Goal: Information Seeking & Learning: Learn about a topic

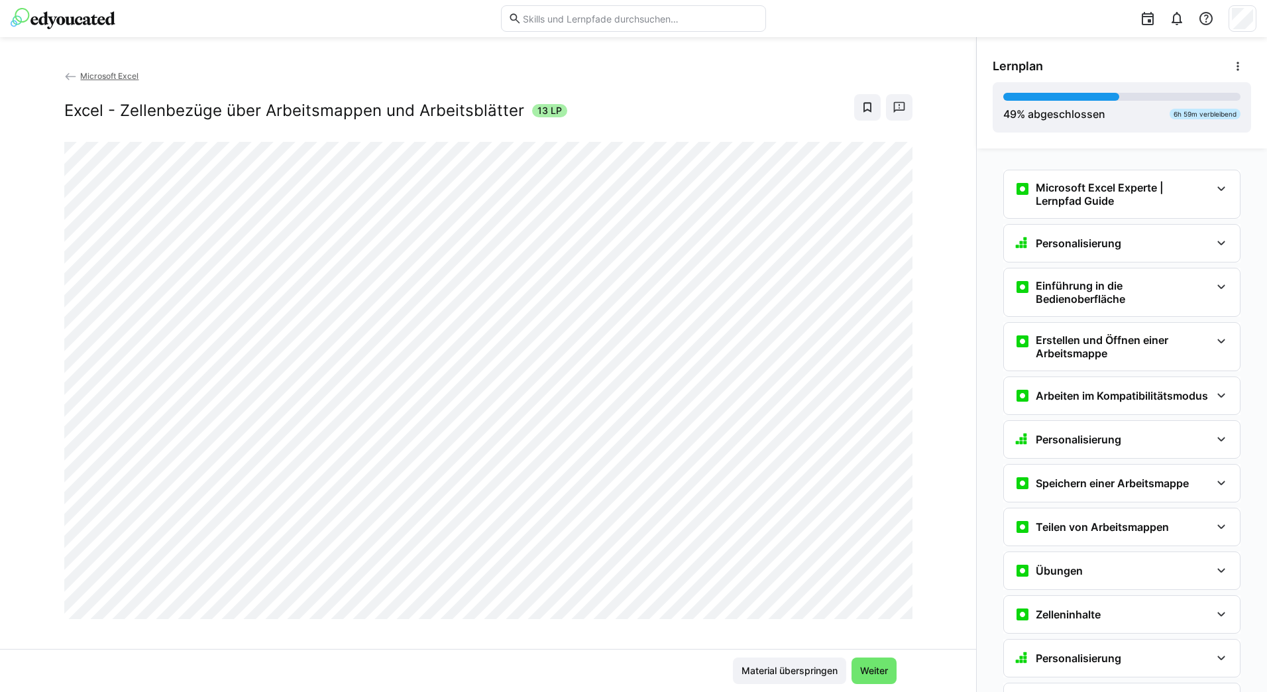
scroll to position [1647, 0]
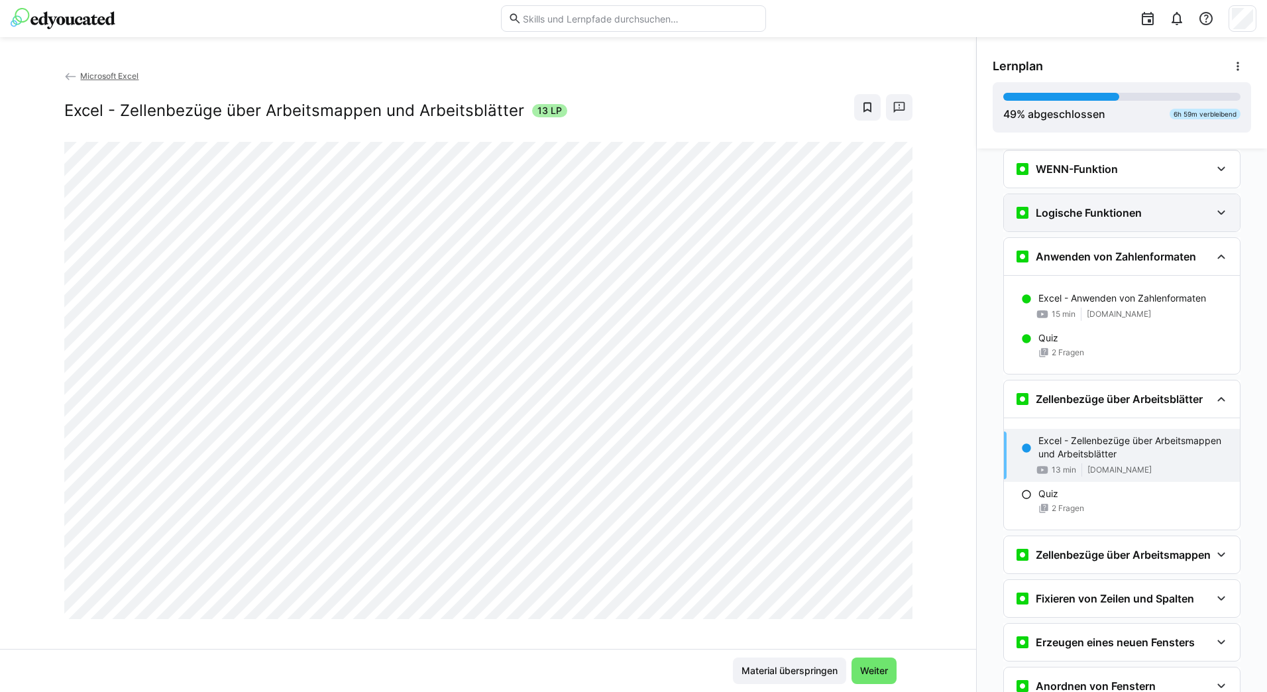
click at [1221, 213] on eds-icon at bounding box center [1222, 213] width 16 height 16
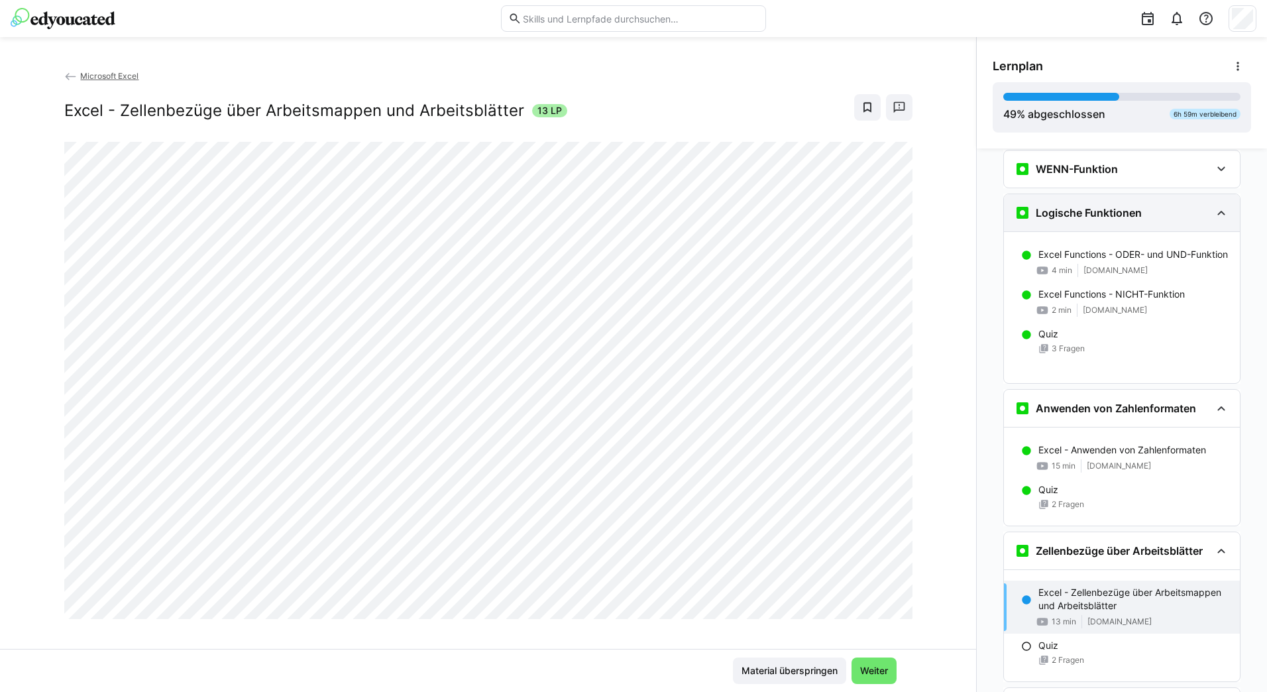
click at [1221, 213] on eds-icon at bounding box center [1222, 213] width 16 height 16
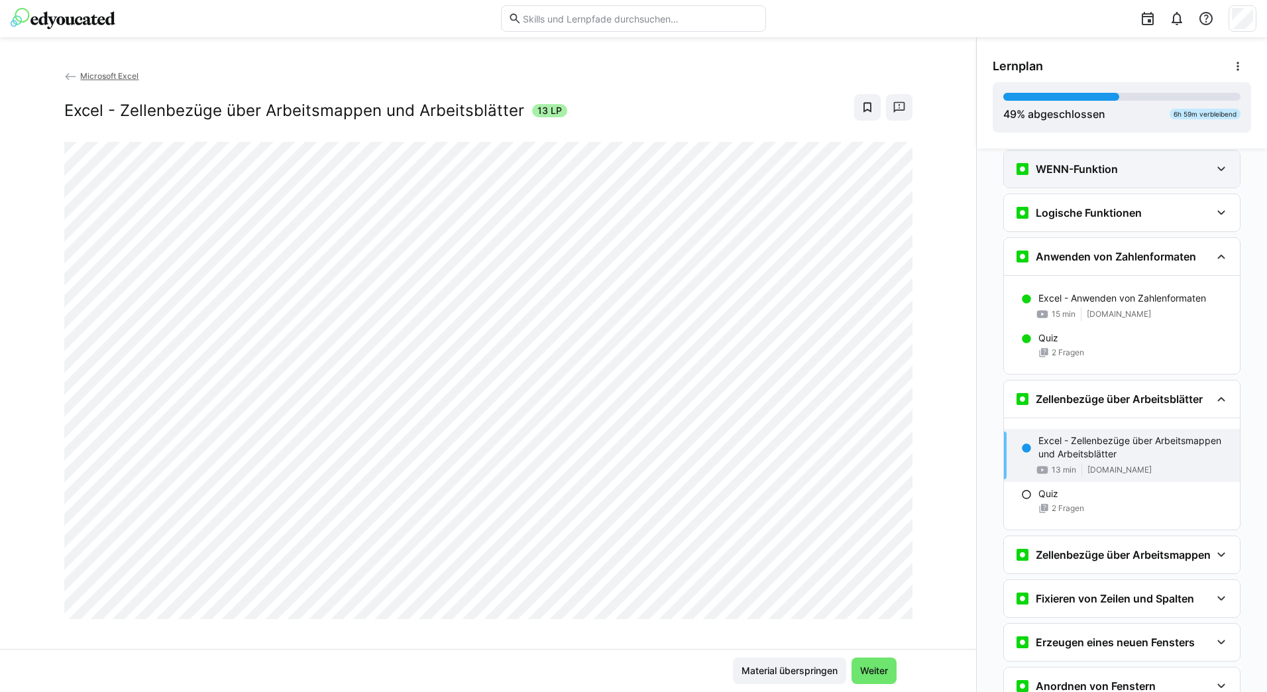
click at [1219, 172] on eds-icon at bounding box center [1222, 169] width 16 height 16
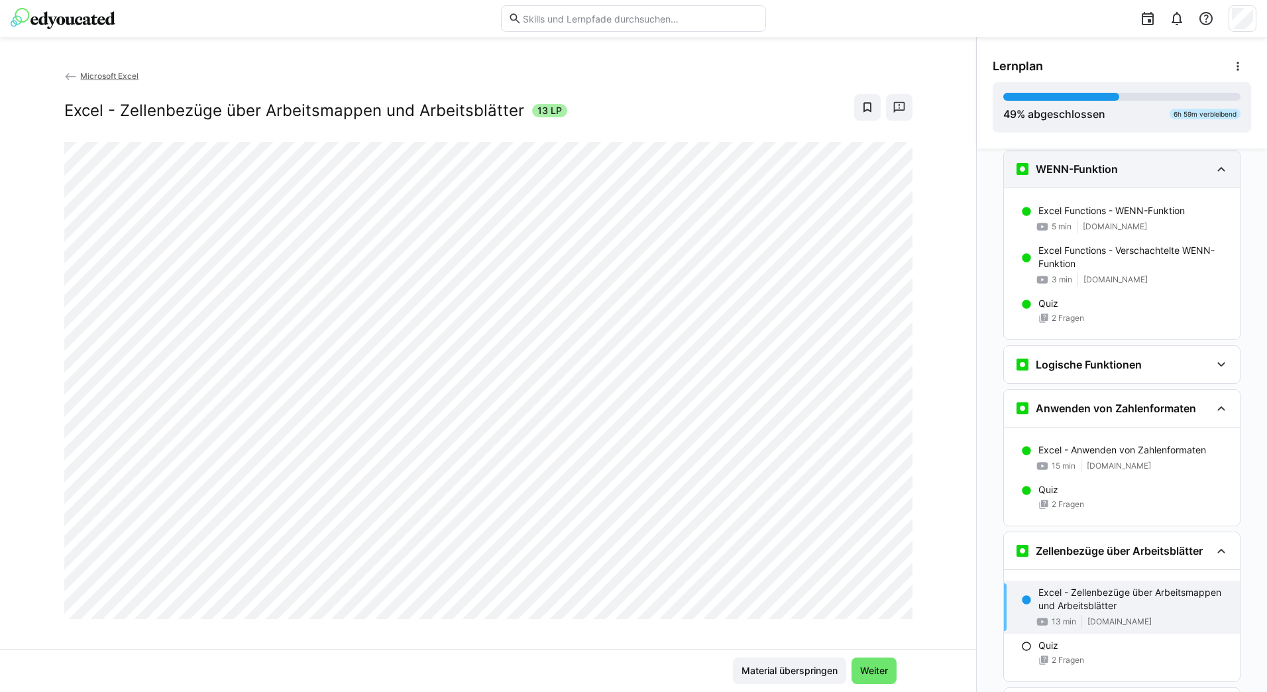
click at [1219, 172] on eds-icon at bounding box center [1222, 169] width 16 height 16
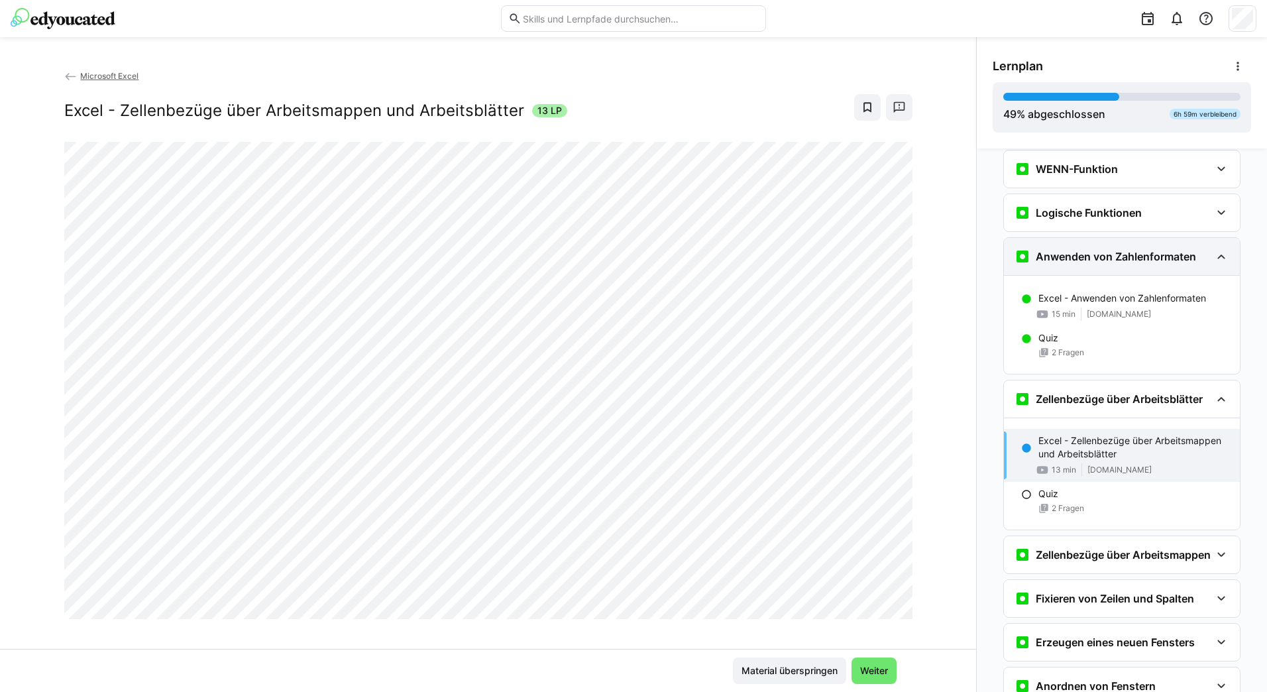
click at [1216, 257] on eds-icon at bounding box center [1222, 257] width 16 height 16
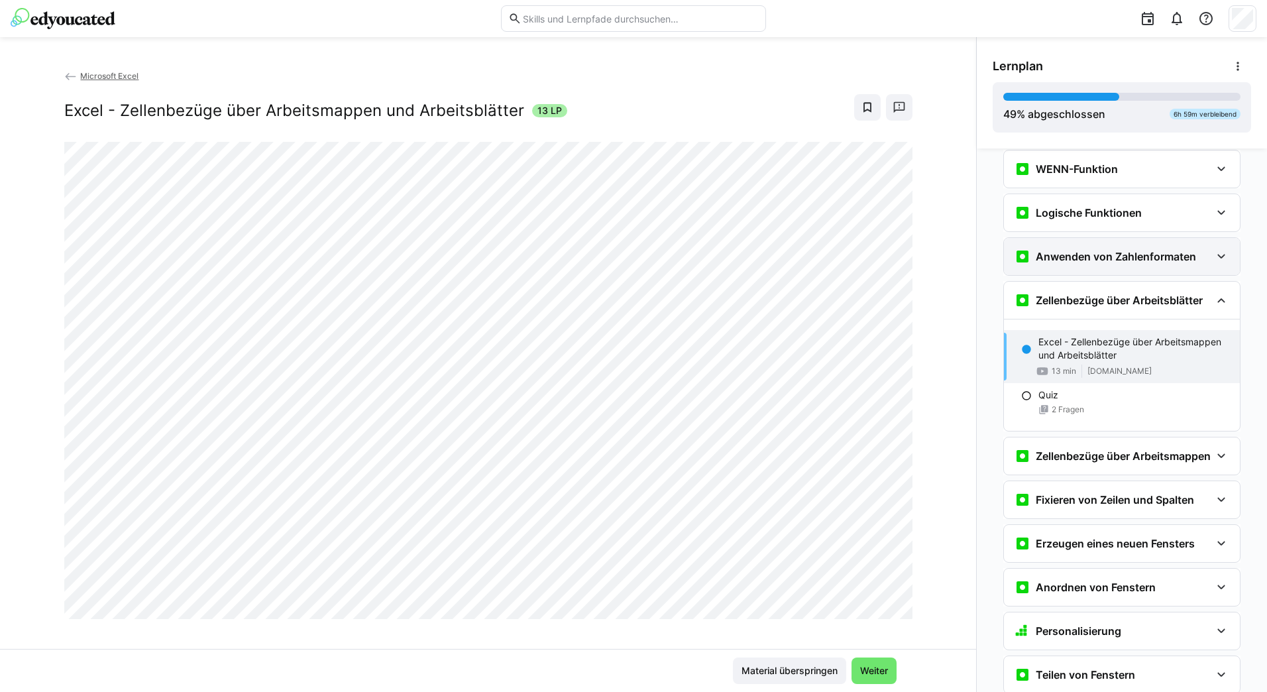
click at [1216, 257] on eds-icon at bounding box center [1222, 257] width 16 height 16
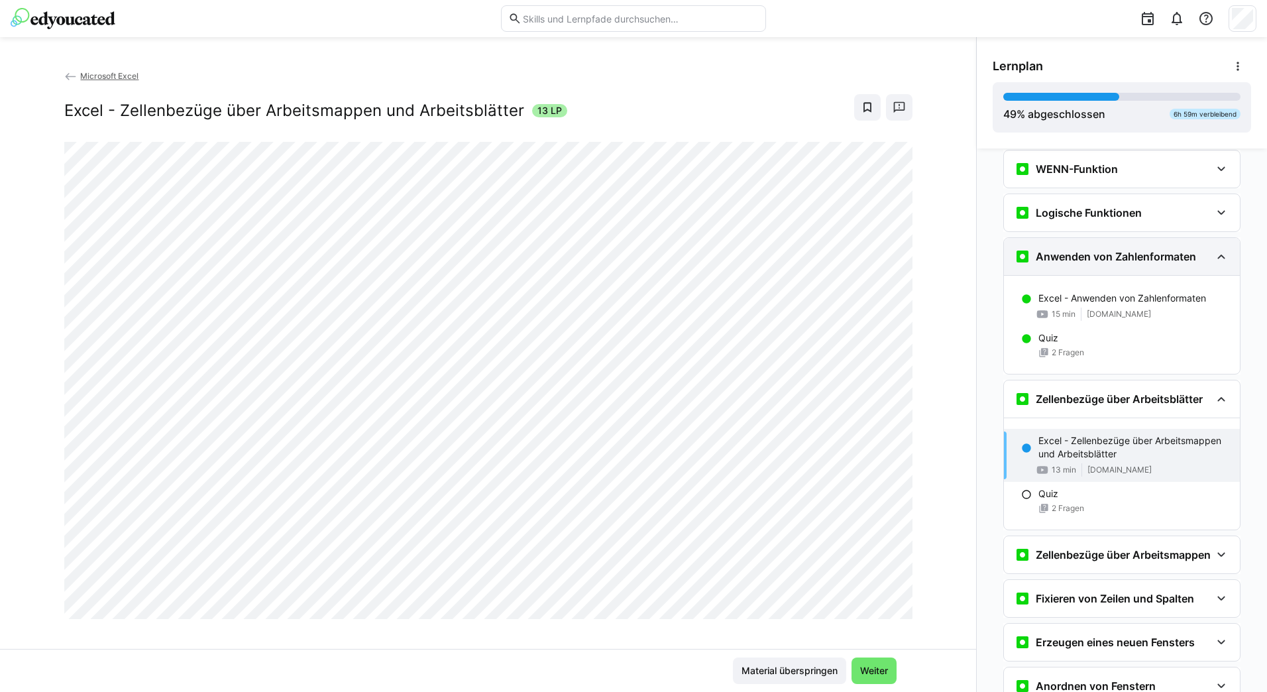
click at [1216, 257] on eds-icon at bounding box center [1222, 257] width 16 height 16
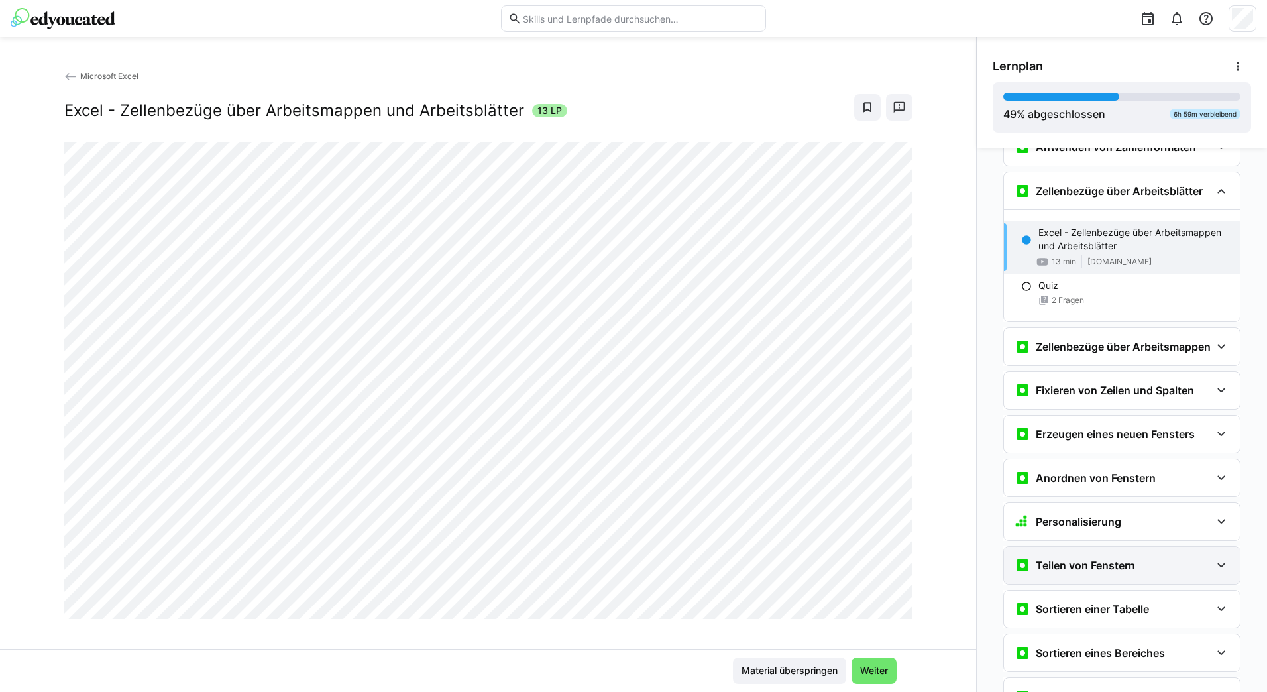
scroll to position [1664, 0]
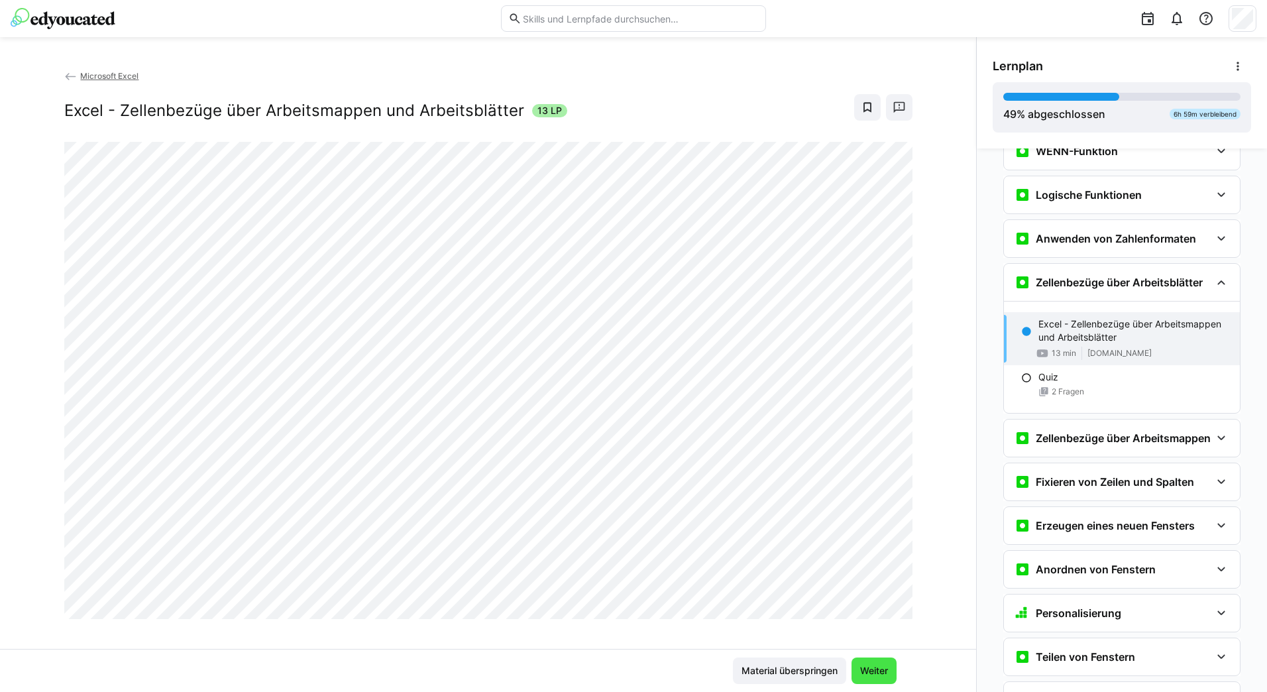
click at [870, 670] on span "Weiter" at bounding box center [874, 670] width 32 height 13
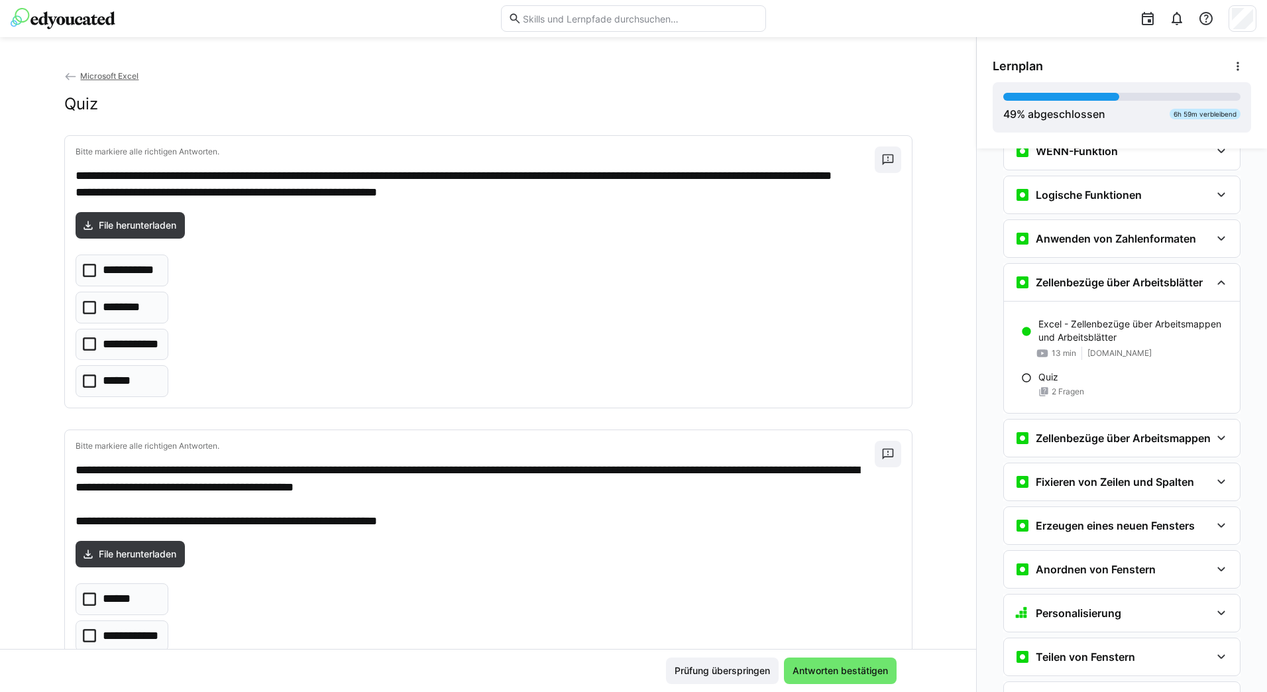
scroll to position [1930, 0]
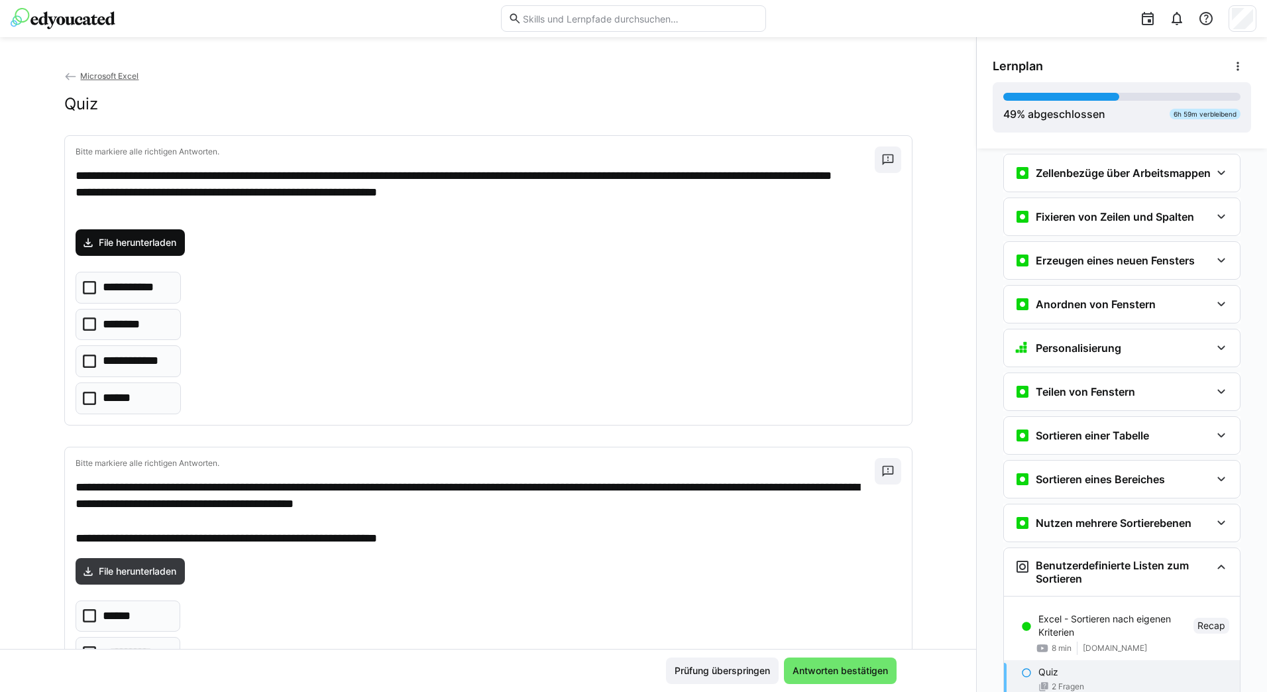
click at [138, 241] on span "File herunterladen" at bounding box center [138, 242] width 82 height 13
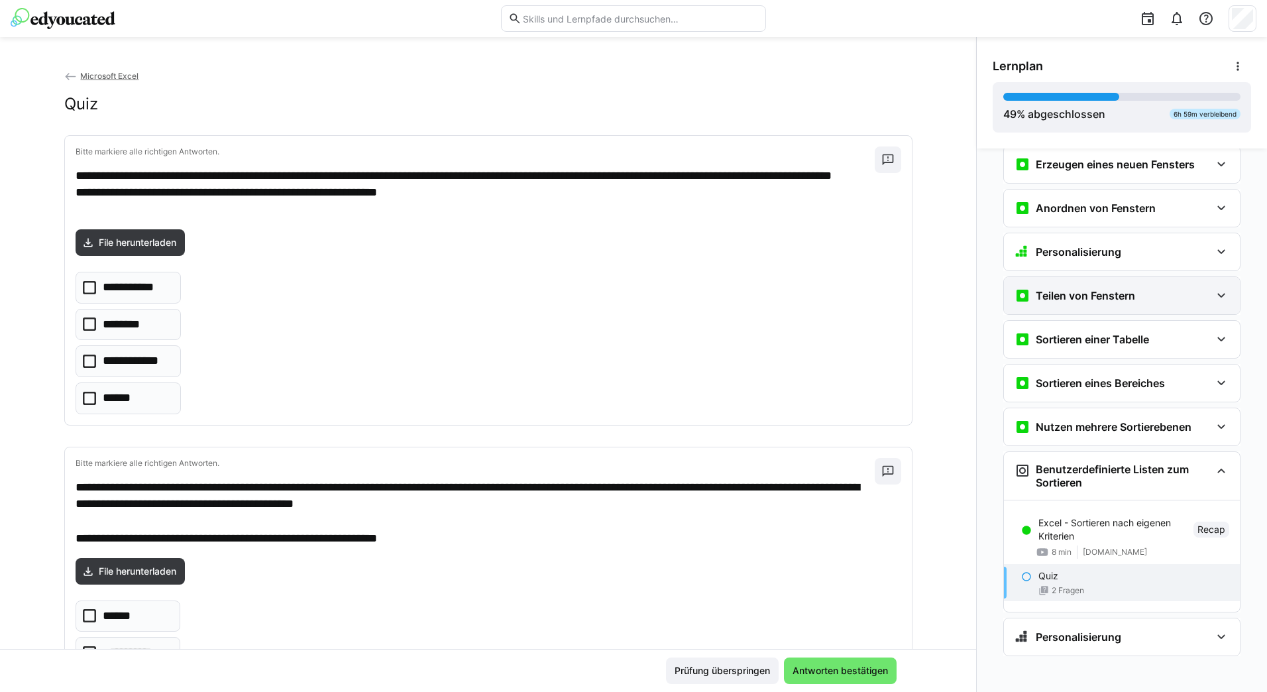
scroll to position [2042, 0]
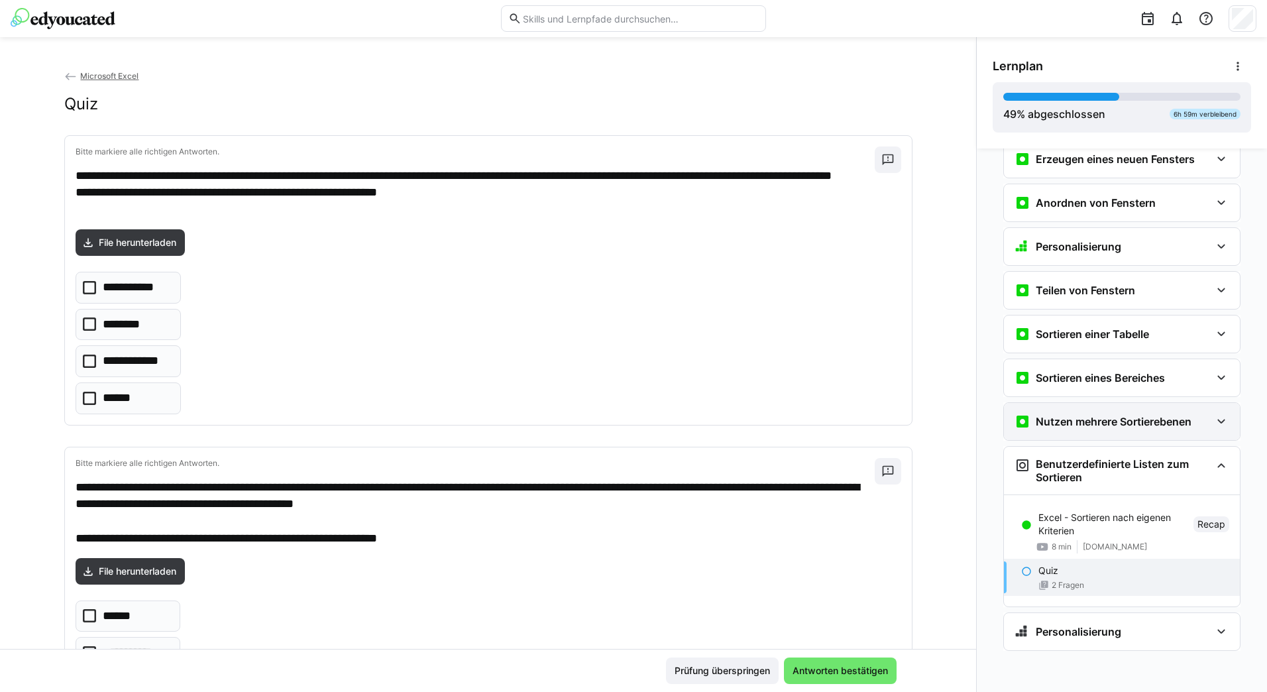
click at [1214, 422] on eds-icon at bounding box center [1222, 422] width 16 height 16
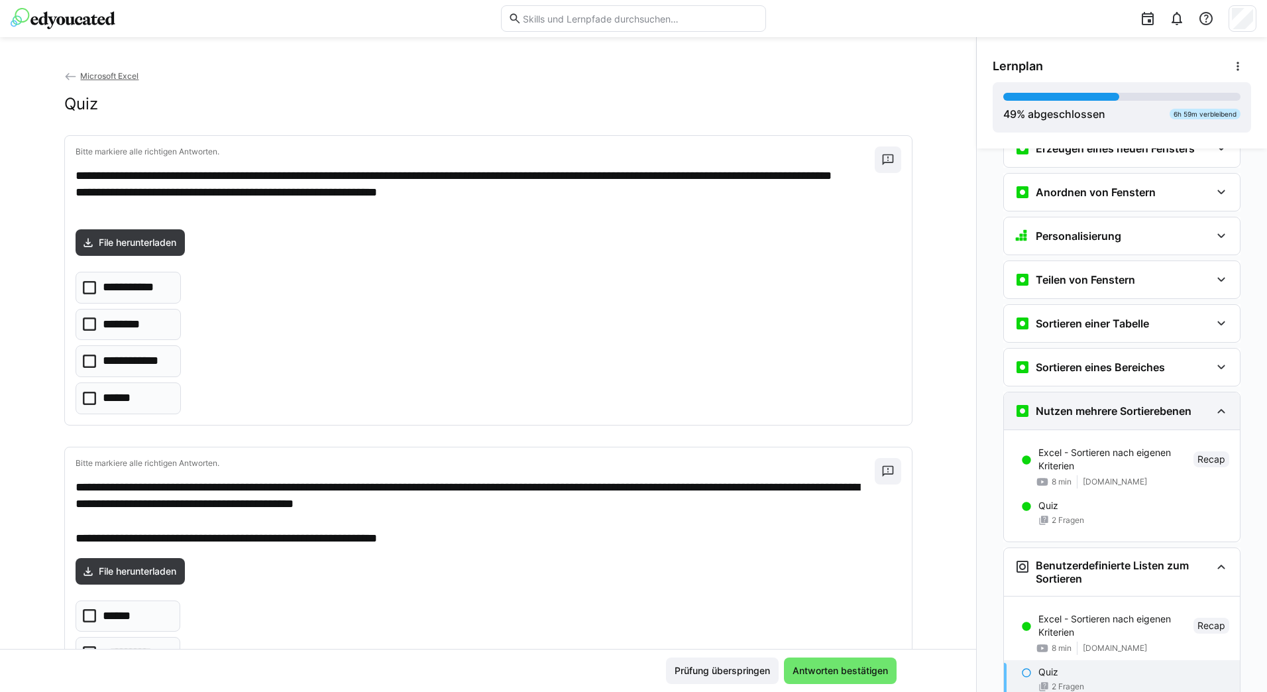
click at [1214, 419] on eds-icon at bounding box center [1222, 411] width 16 height 16
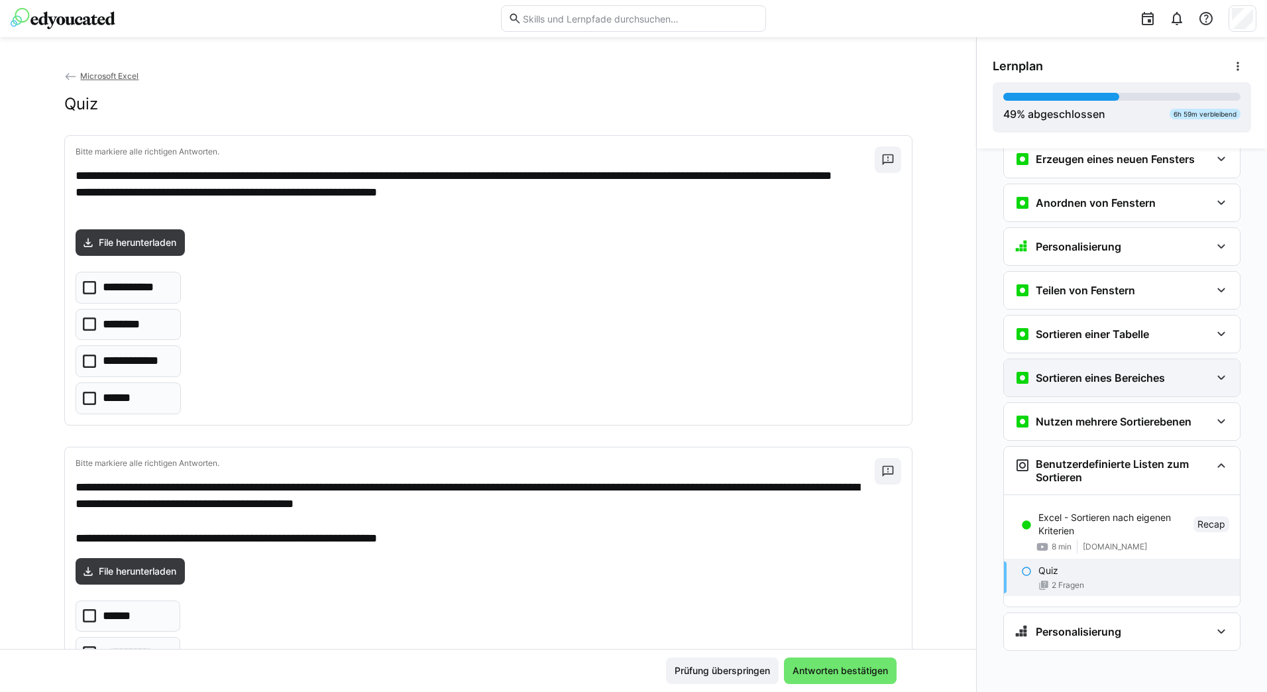
click at [1216, 377] on eds-icon at bounding box center [1222, 378] width 16 height 16
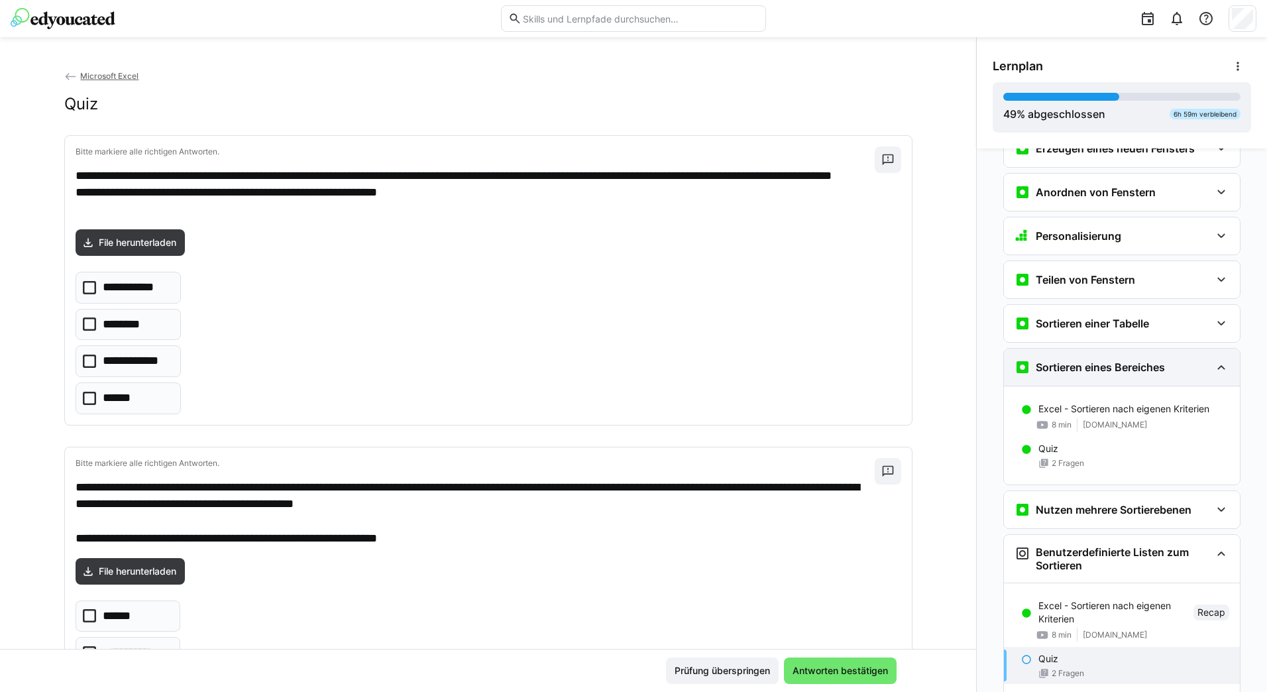
click at [1216, 375] on eds-icon at bounding box center [1222, 367] width 16 height 16
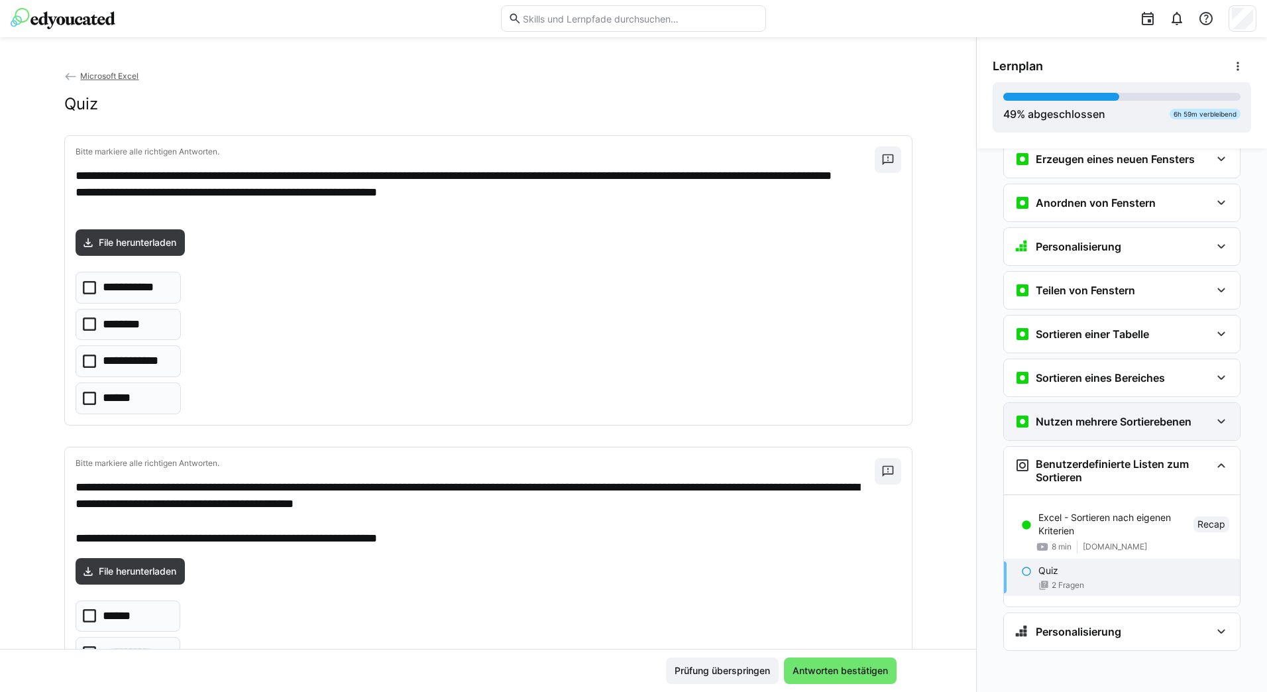
click at [1216, 422] on eds-icon at bounding box center [1222, 422] width 16 height 16
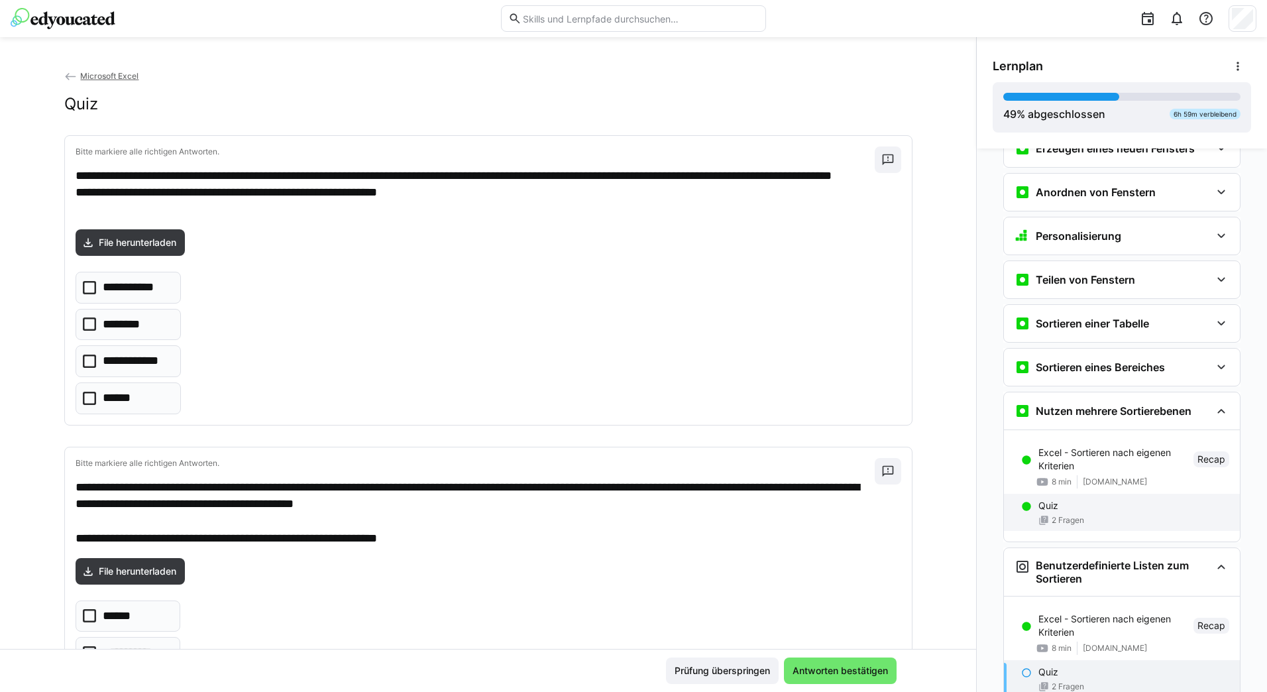
click at [1041, 512] on p "Quiz" at bounding box center [1049, 505] width 20 height 13
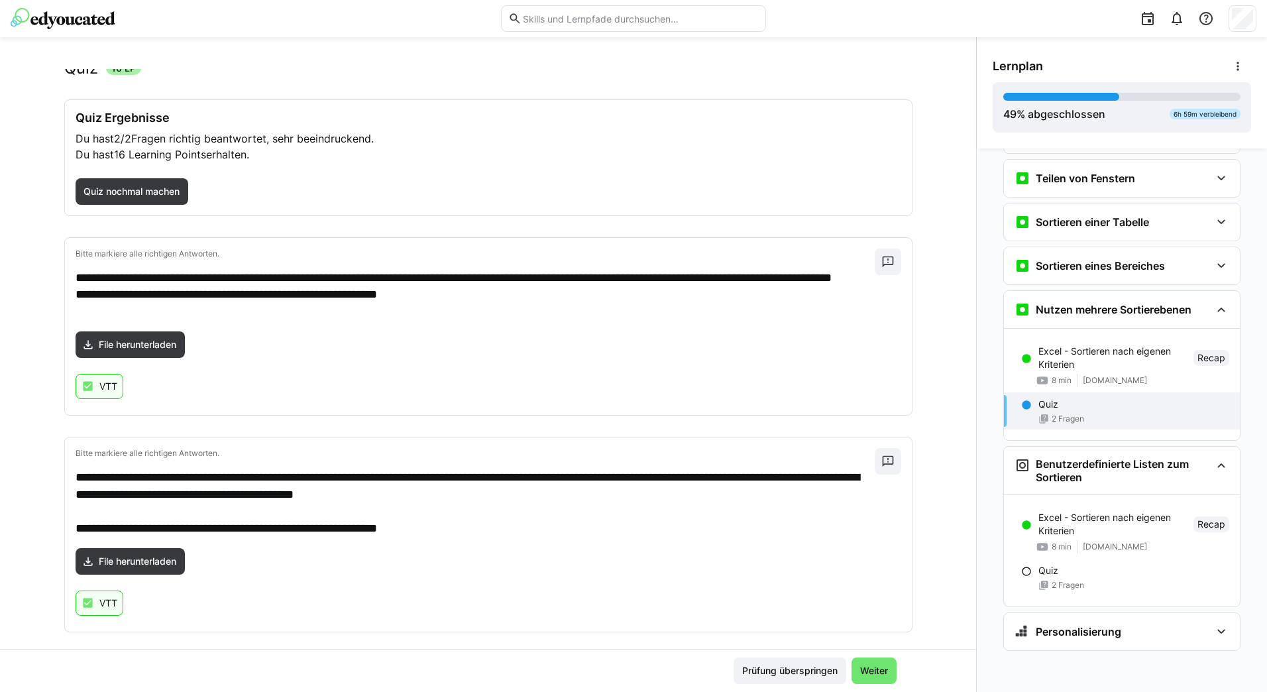
scroll to position [51, 0]
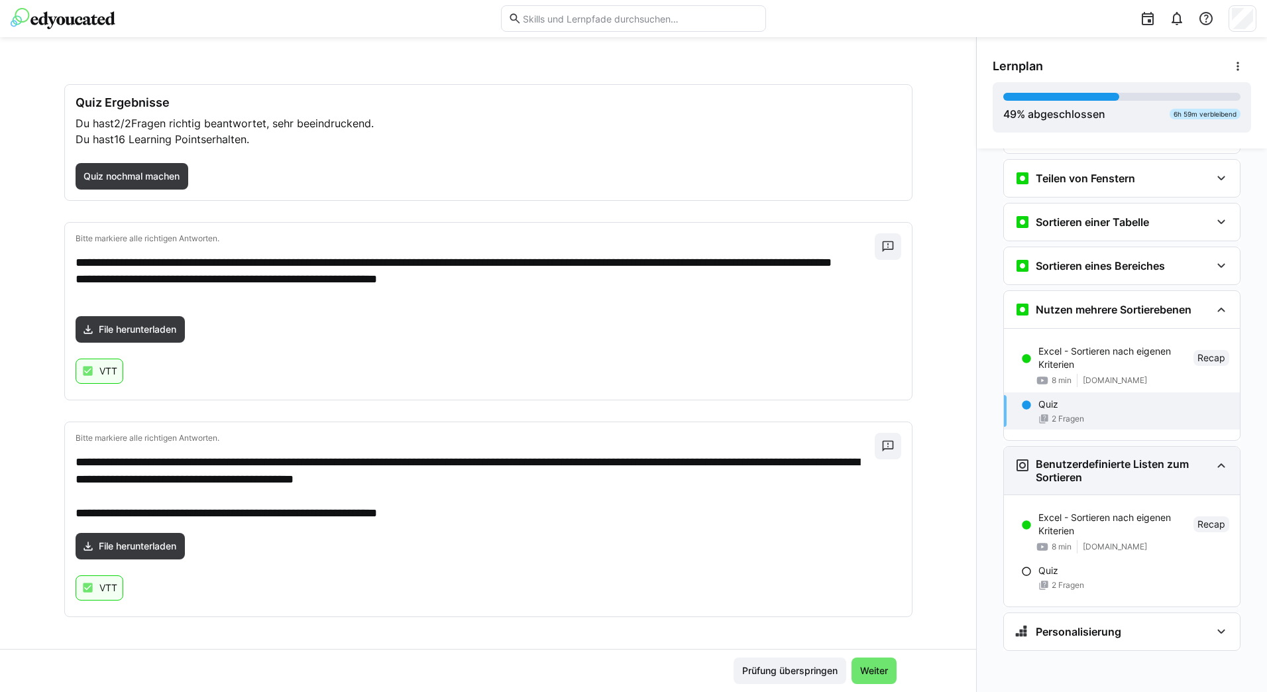
click at [1042, 472] on h3 "Benutzerdefinierte Listen zum Sortieren" at bounding box center [1123, 470] width 175 height 27
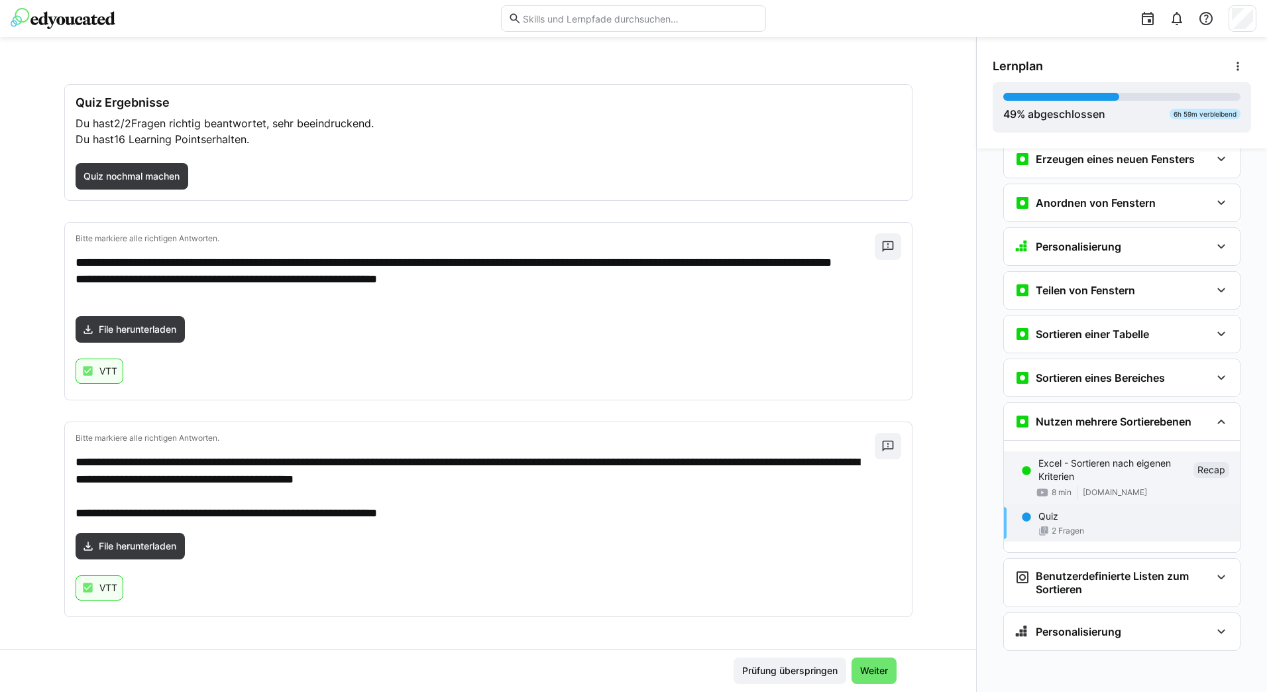
scroll to position [2042, 0]
click at [1080, 517] on div "Quiz" at bounding box center [1134, 516] width 191 height 13
click at [1065, 477] on p "Excel - Sortieren nach eigenen Kriterien" at bounding box center [1114, 470] width 150 height 27
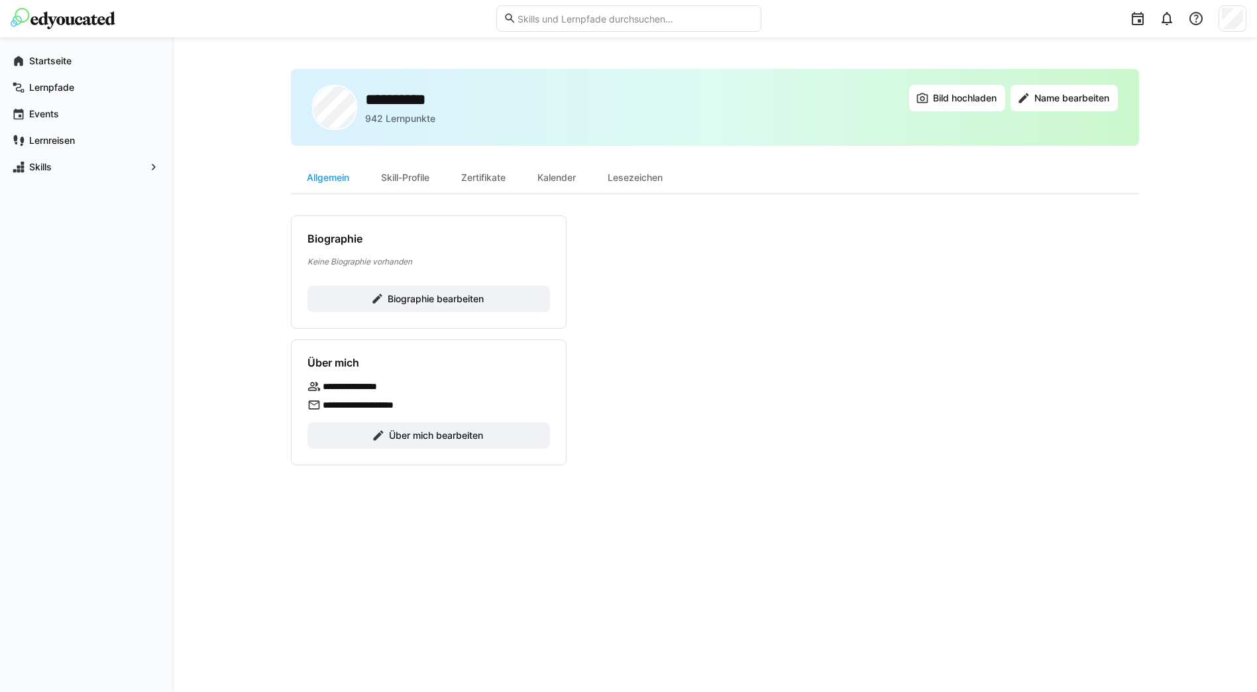
click at [594, 207] on div "**********" at bounding box center [715, 364] width 848 height 591
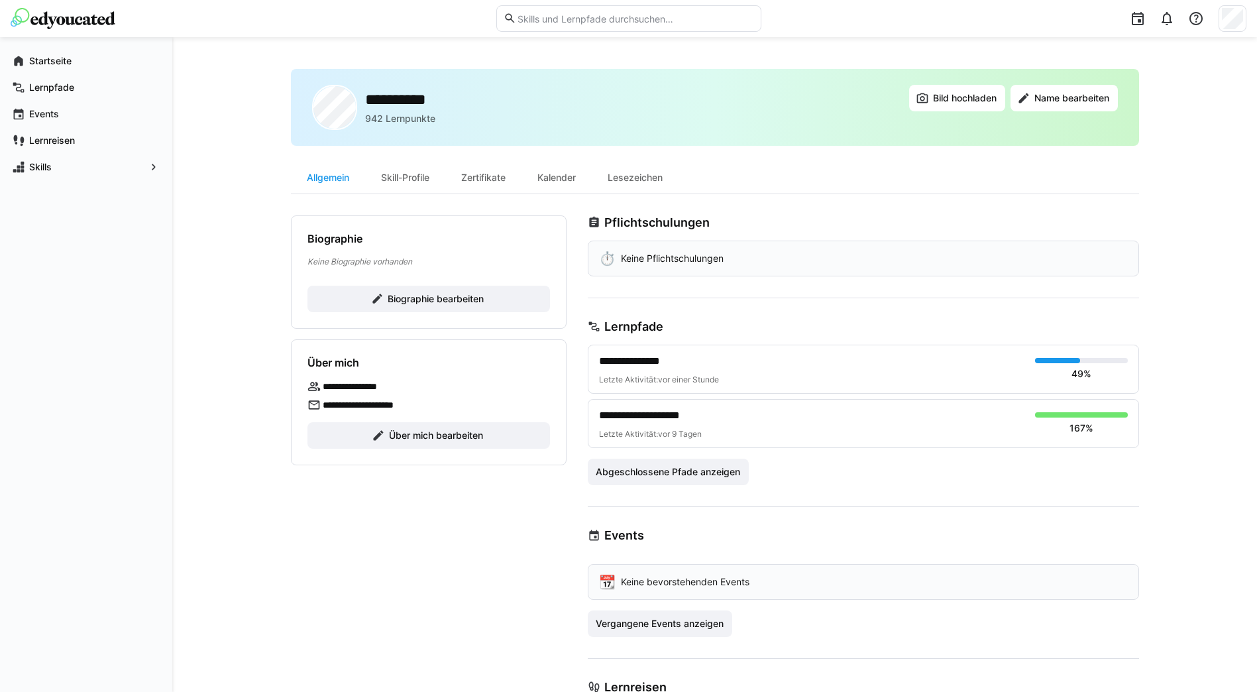
click at [634, 365] on span "**********" at bounding box center [638, 361] width 78 height 16
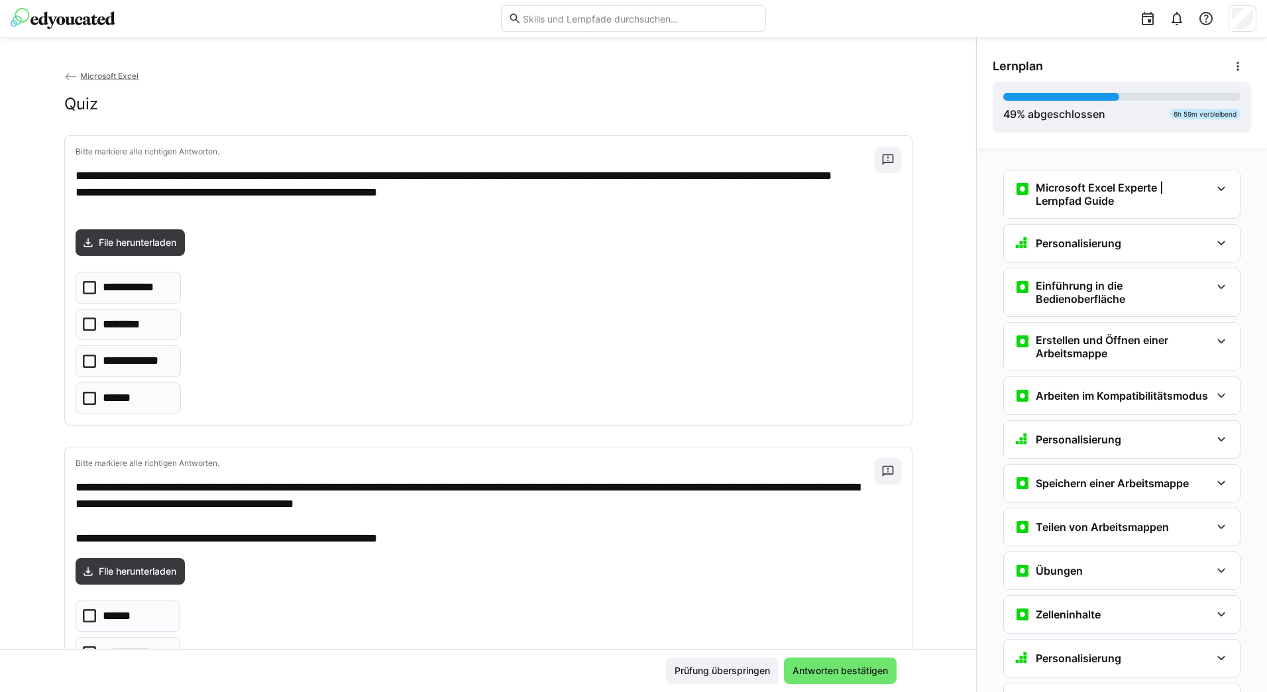
scroll to position [1824, 0]
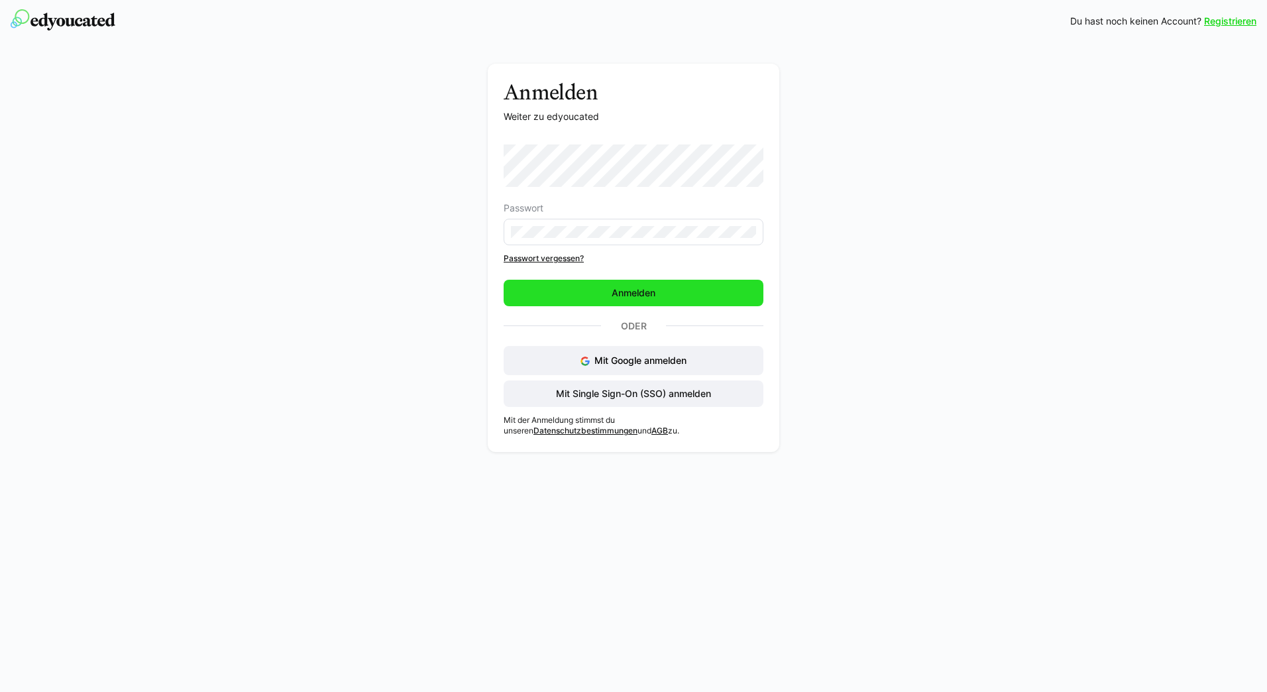
click at [632, 296] on span "Anmelden" at bounding box center [634, 292] width 48 height 13
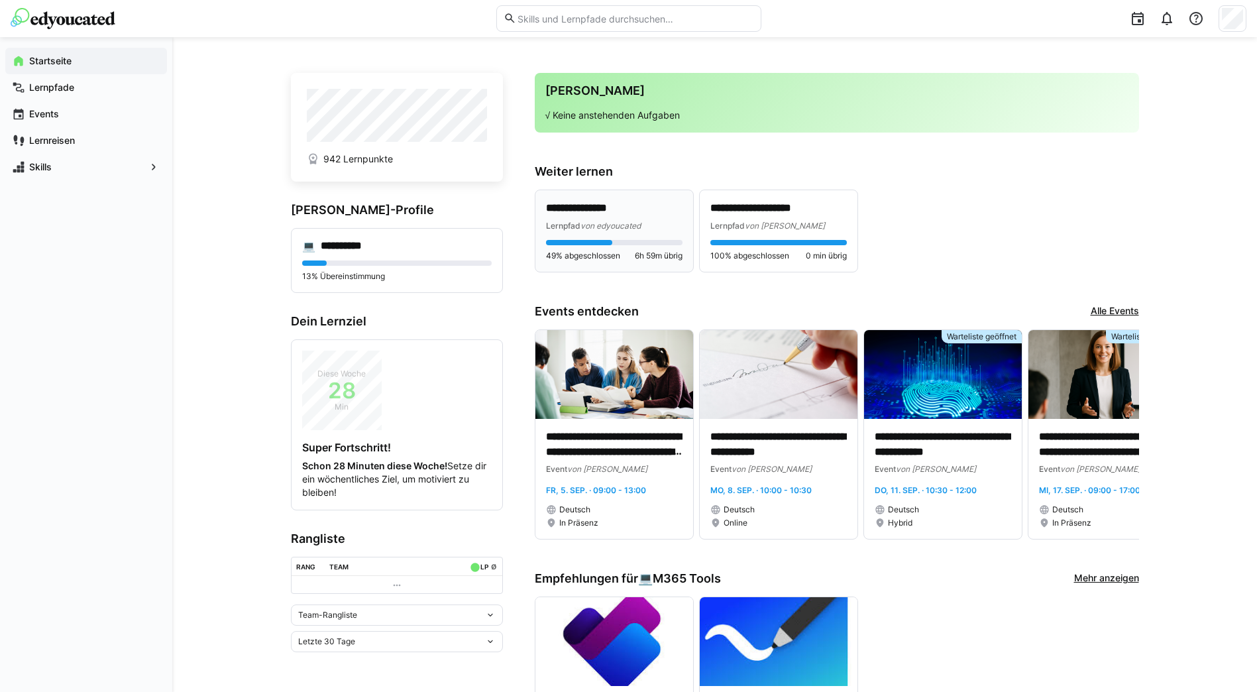
click at [575, 212] on p "**********" at bounding box center [614, 208] width 137 height 15
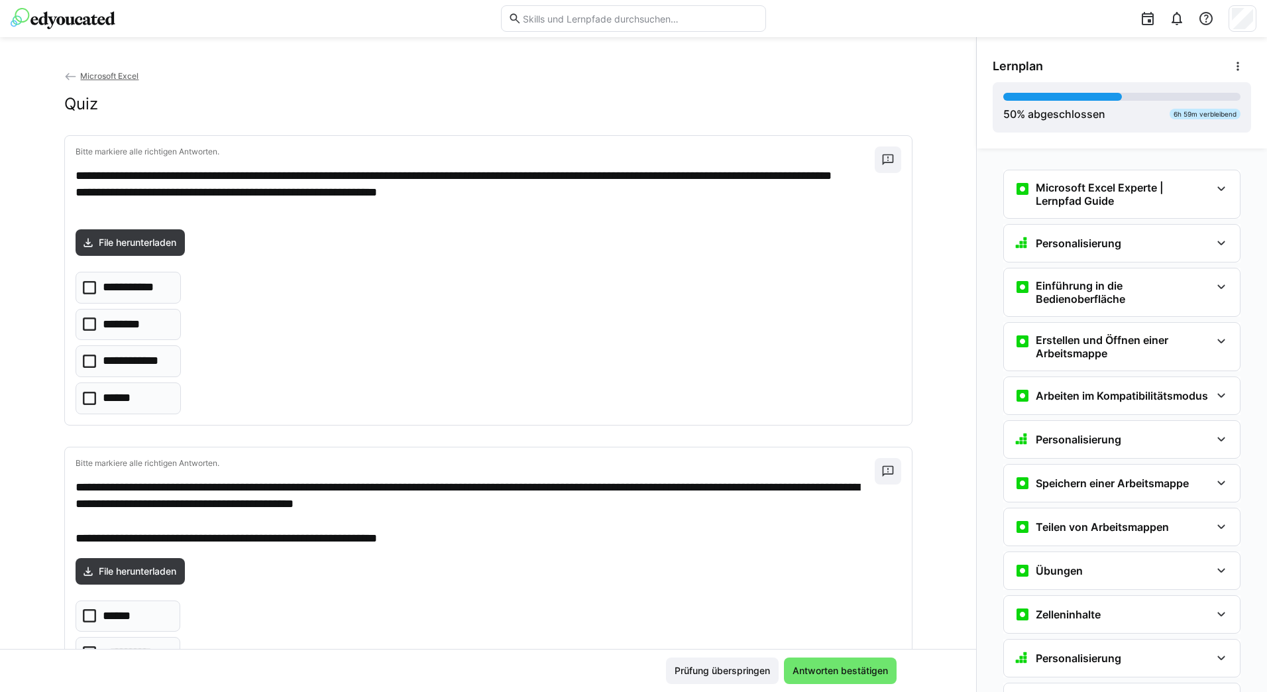
scroll to position [1824, 0]
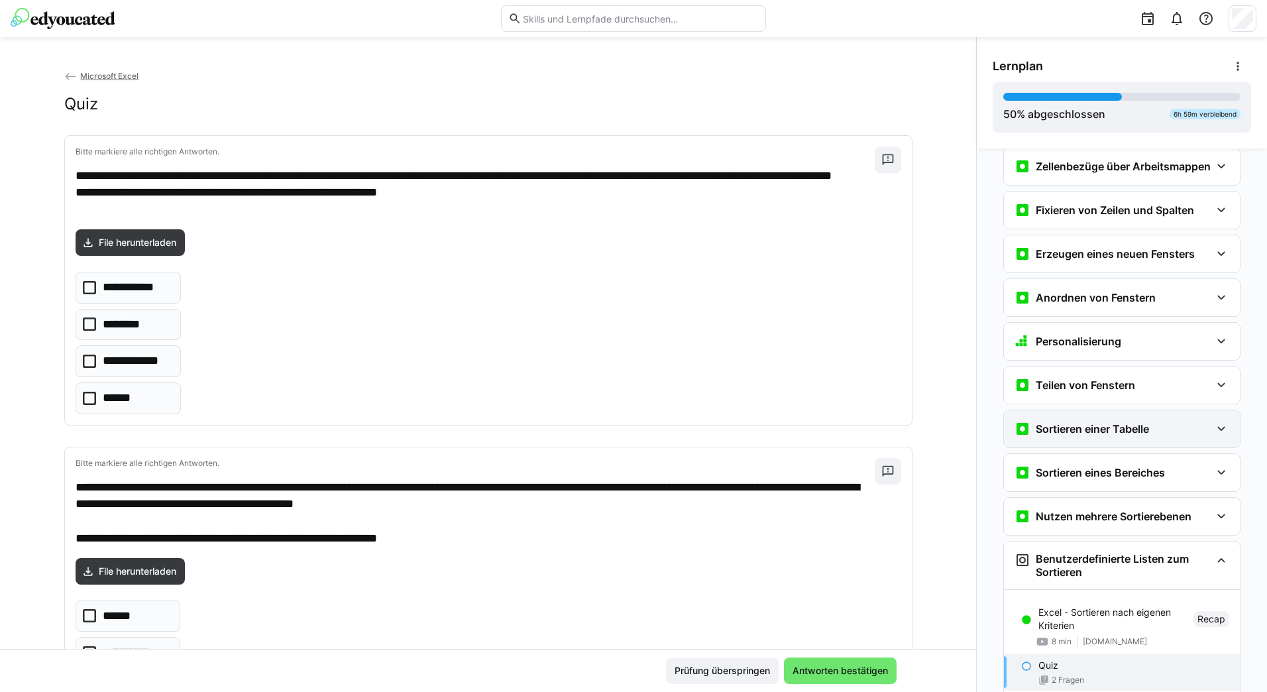
click at [1078, 436] on h3 "Sortieren einer Tabelle" at bounding box center [1092, 428] width 113 height 13
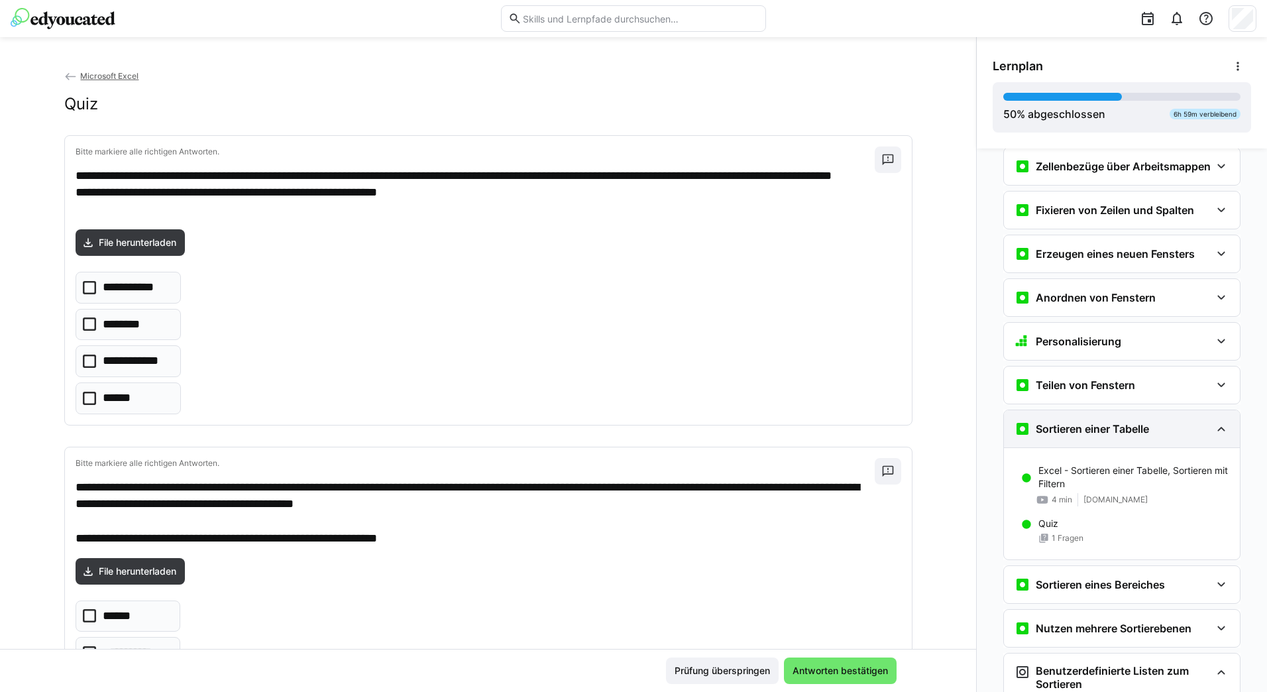
click at [1078, 436] on h3 "Sortieren einer Tabelle" at bounding box center [1092, 428] width 113 height 13
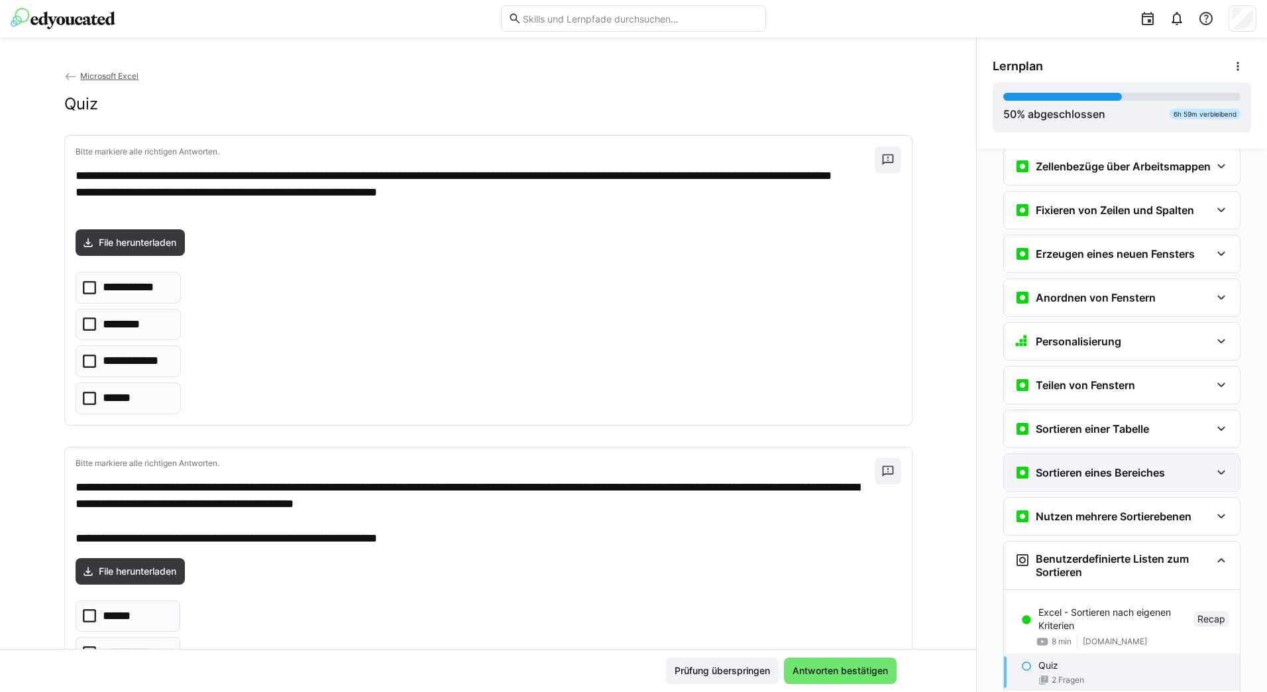
click at [1078, 479] on h3 "Sortieren eines Bereiches" at bounding box center [1100, 472] width 129 height 13
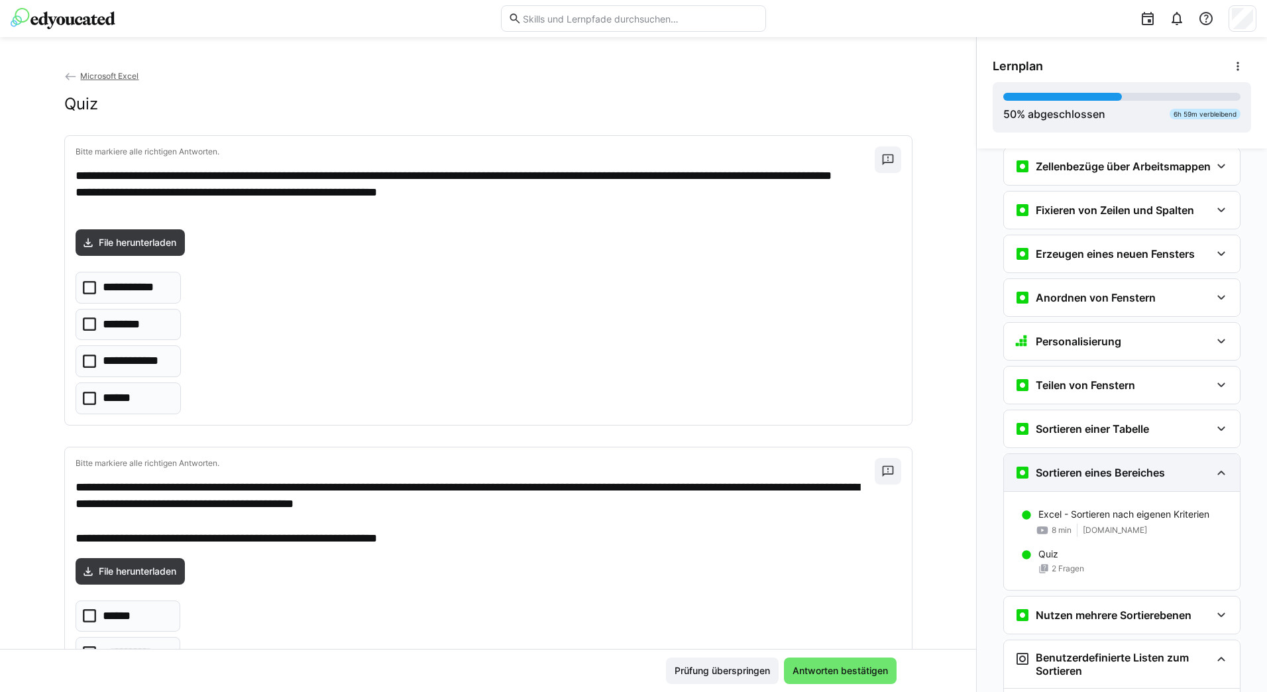
click at [1078, 479] on h3 "Sortieren eines Bereiches" at bounding box center [1100, 472] width 129 height 13
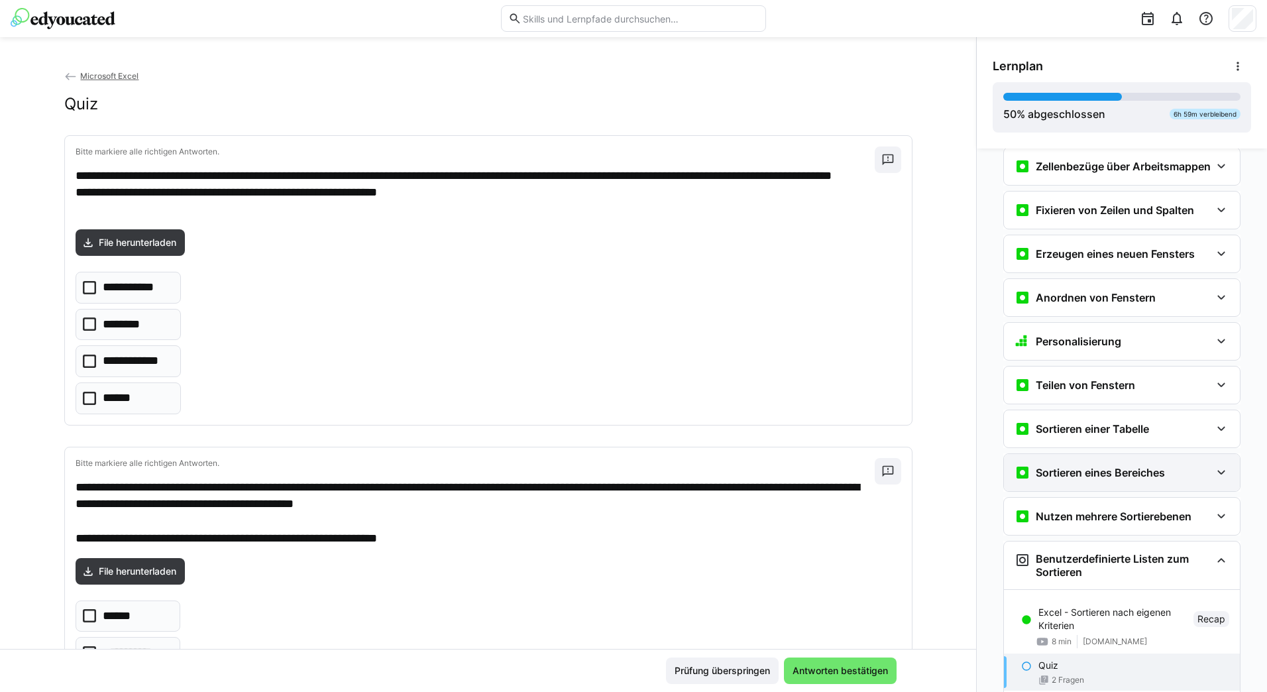
scroll to position [1891, 0]
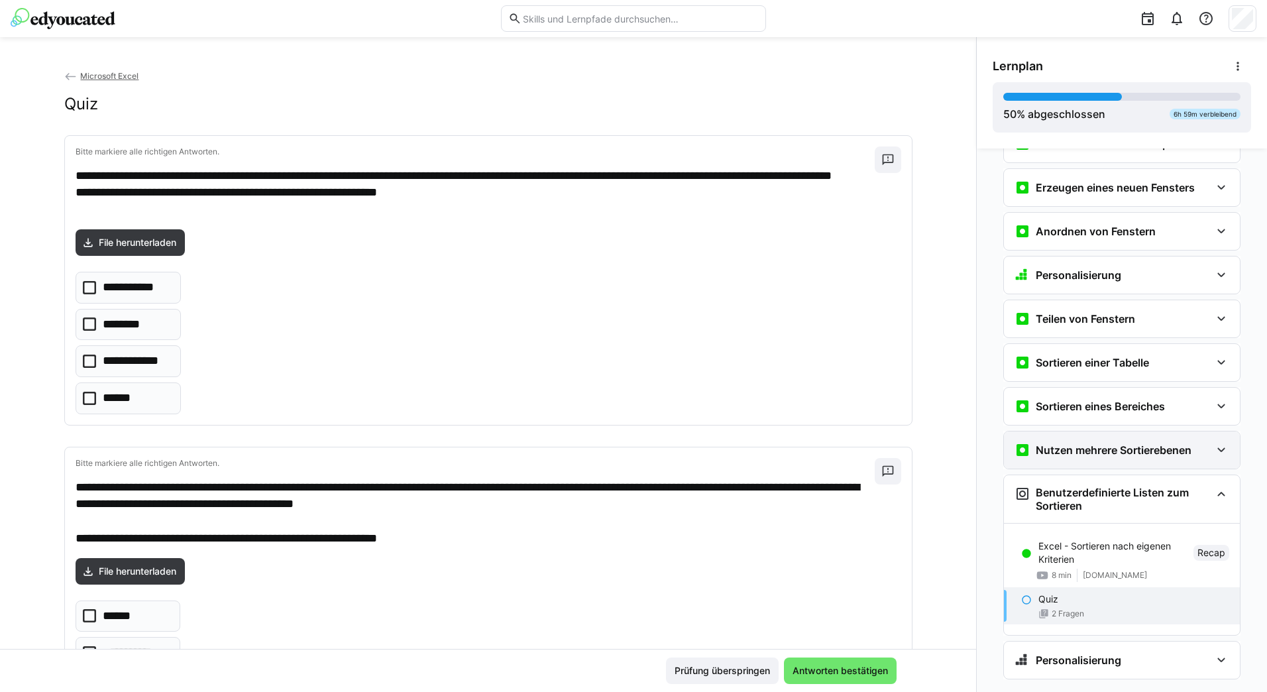
click at [1096, 457] on h3 "Nutzen mehrere Sortierebenen" at bounding box center [1114, 449] width 156 height 13
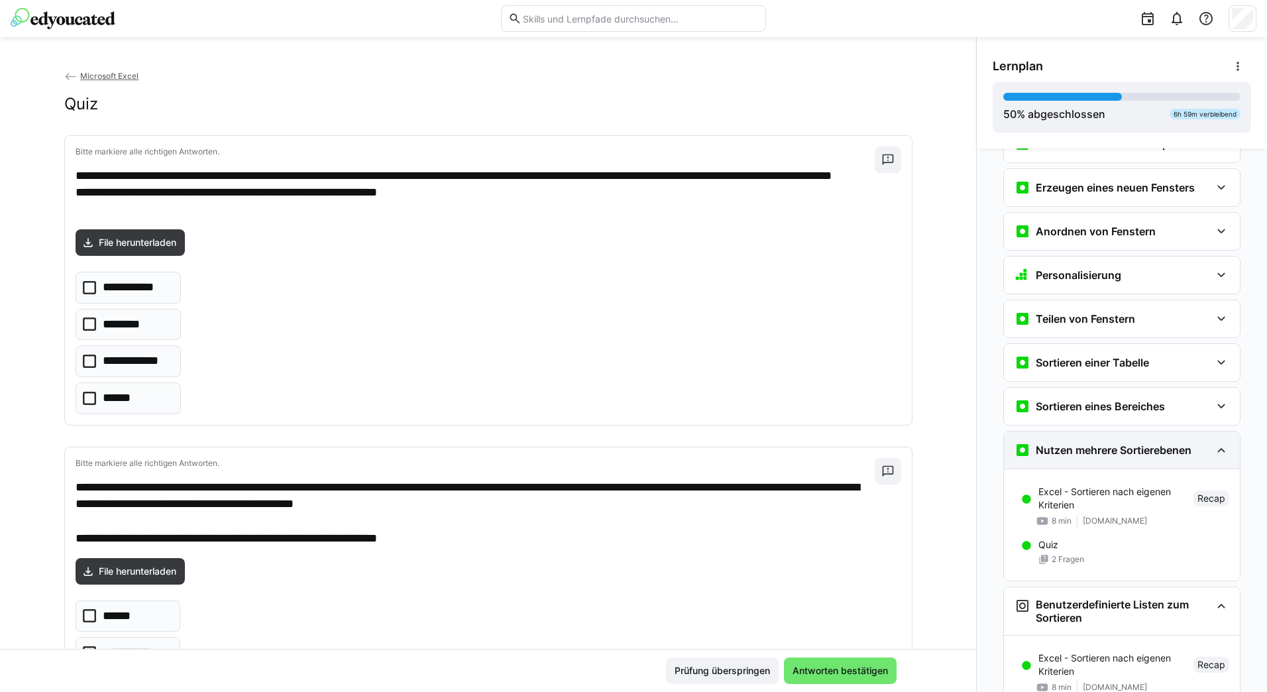
click at [1096, 457] on h3 "Nutzen mehrere Sortierebenen" at bounding box center [1114, 449] width 156 height 13
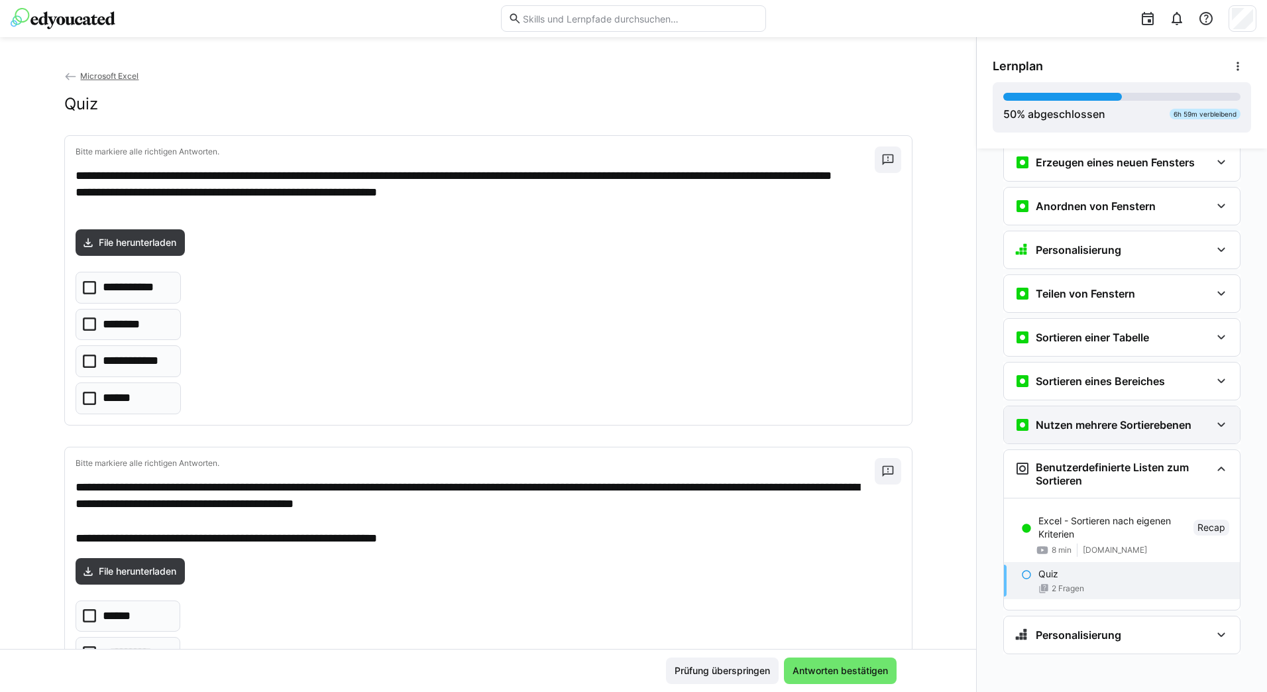
scroll to position [1930, 0]
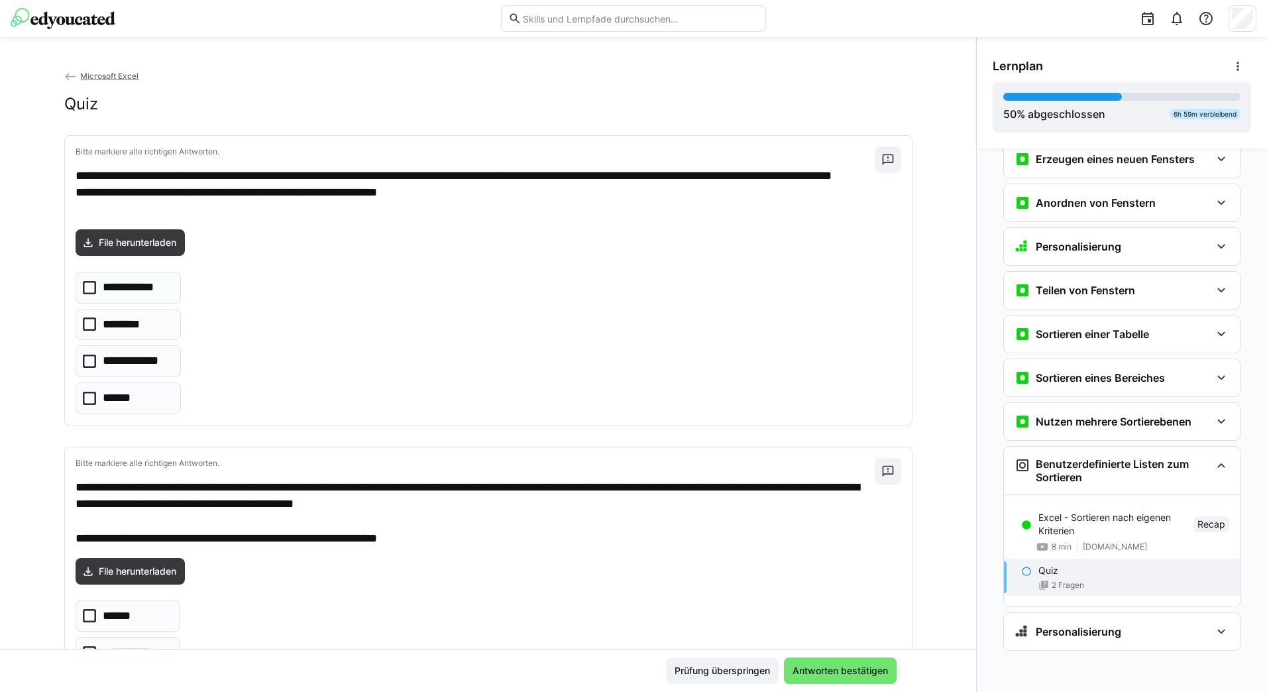
click at [1047, 571] on p "Quiz" at bounding box center [1049, 570] width 20 height 13
click at [85, 288] on icon at bounding box center [89, 287] width 13 height 13
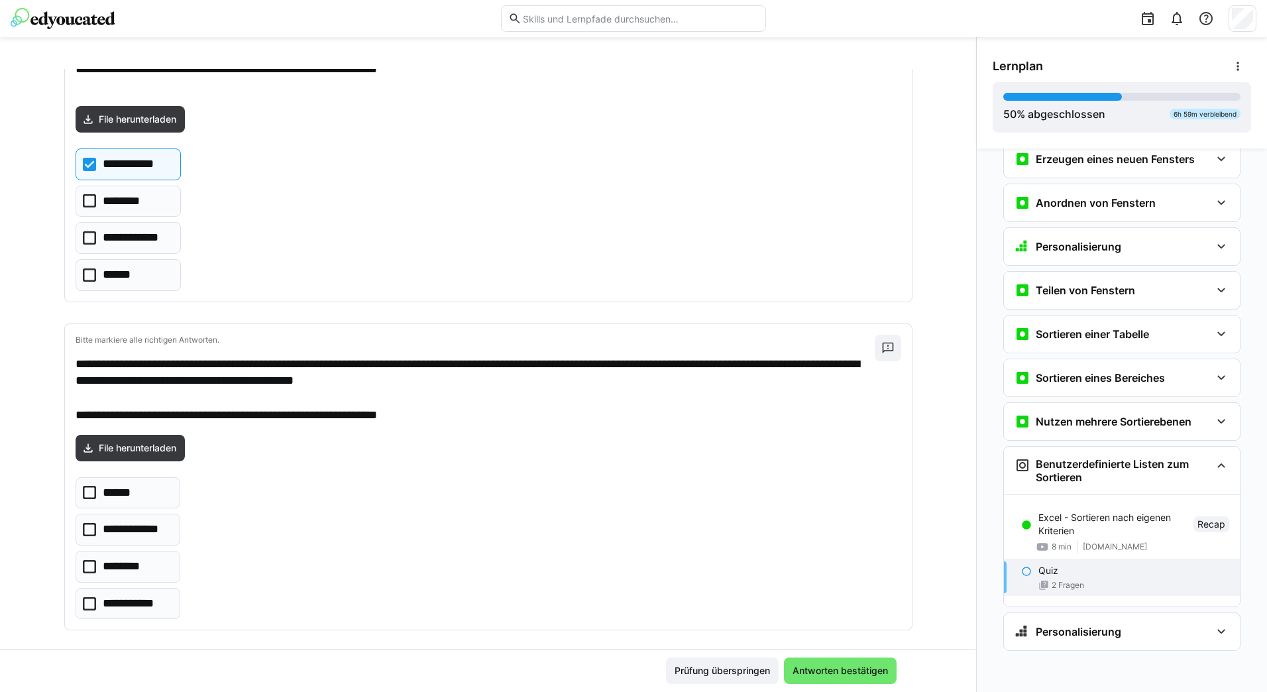
scroll to position [137, 0]
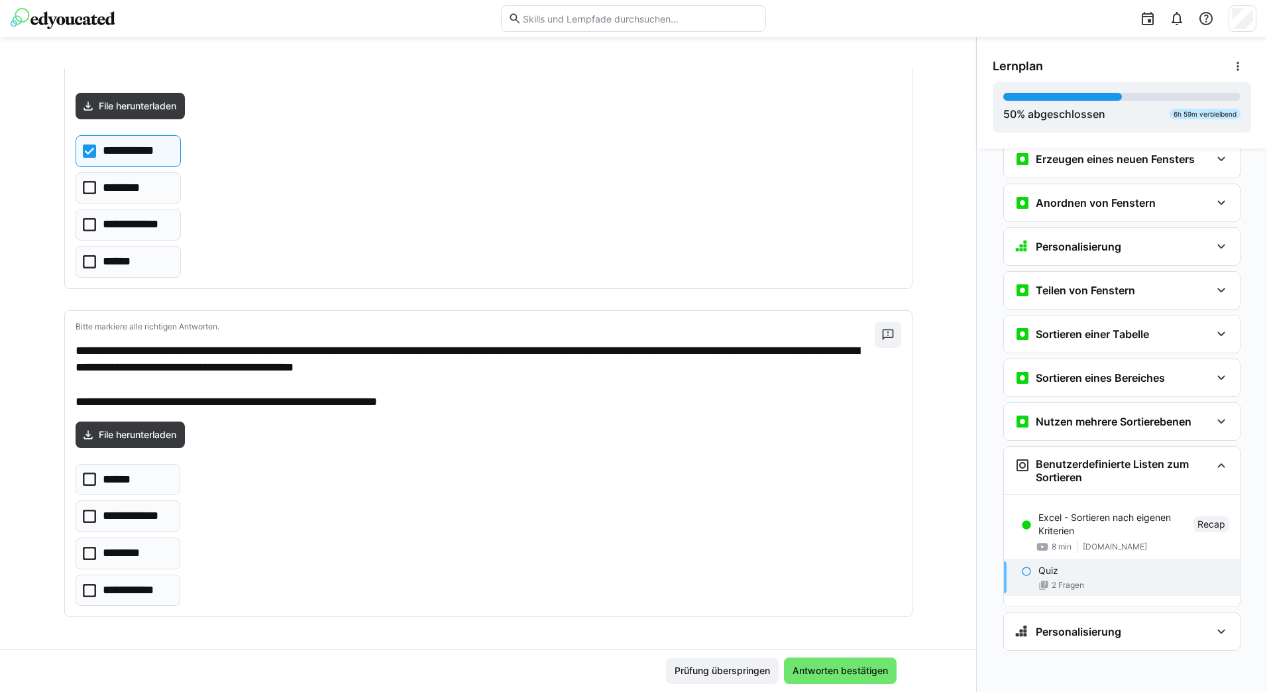
click at [83, 591] on icon at bounding box center [89, 590] width 13 height 13
click at [841, 675] on span "Antworten bestätigen" at bounding box center [840, 670] width 99 height 13
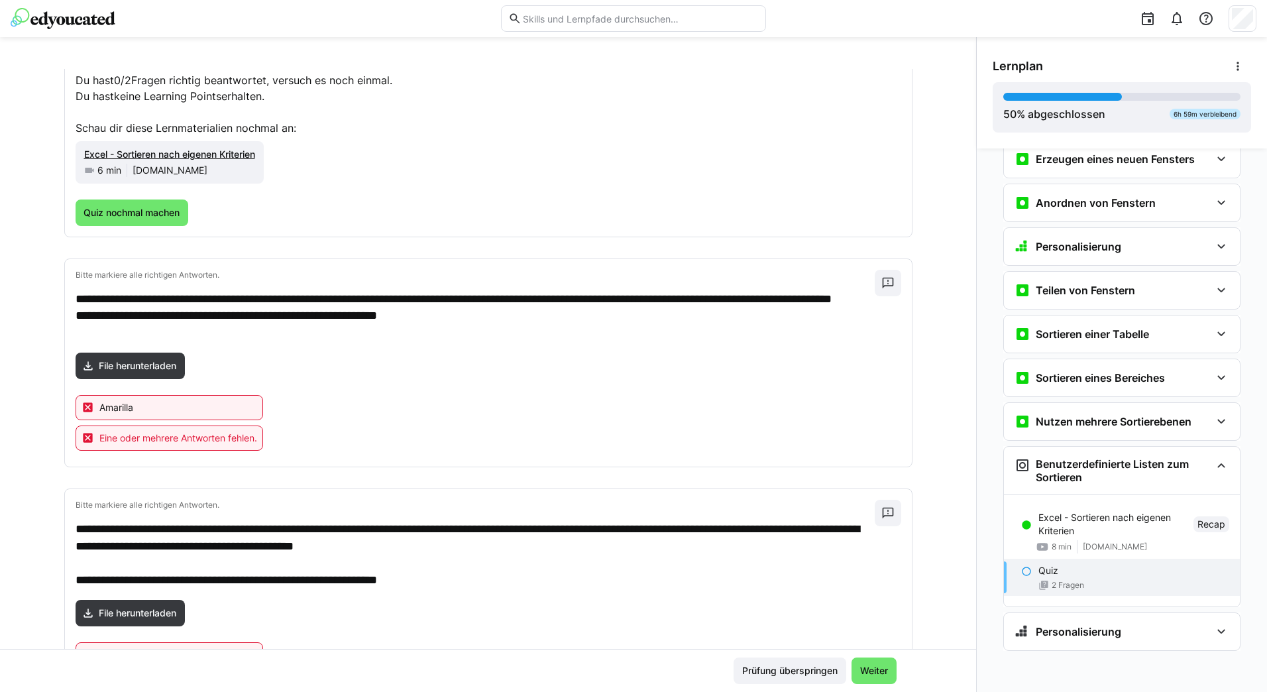
scroll to position [0, 0]
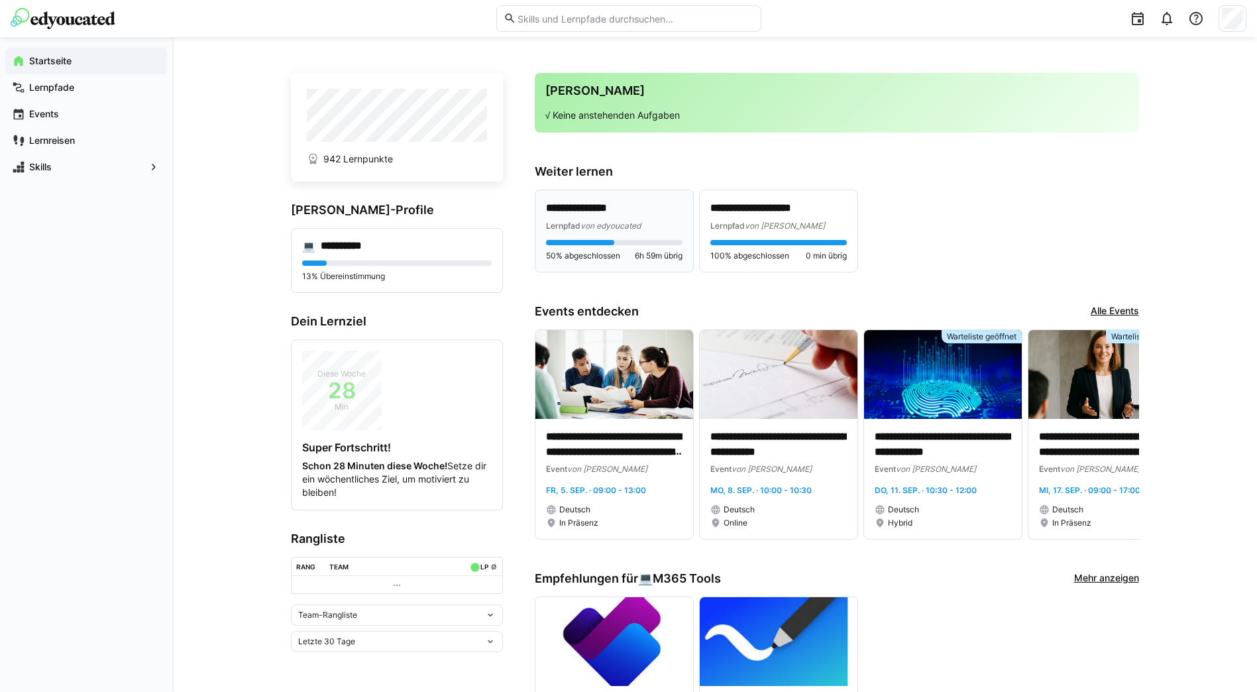
click at [580, 209] on p "**********" at bounding box center [614, 208] width 137 height 15
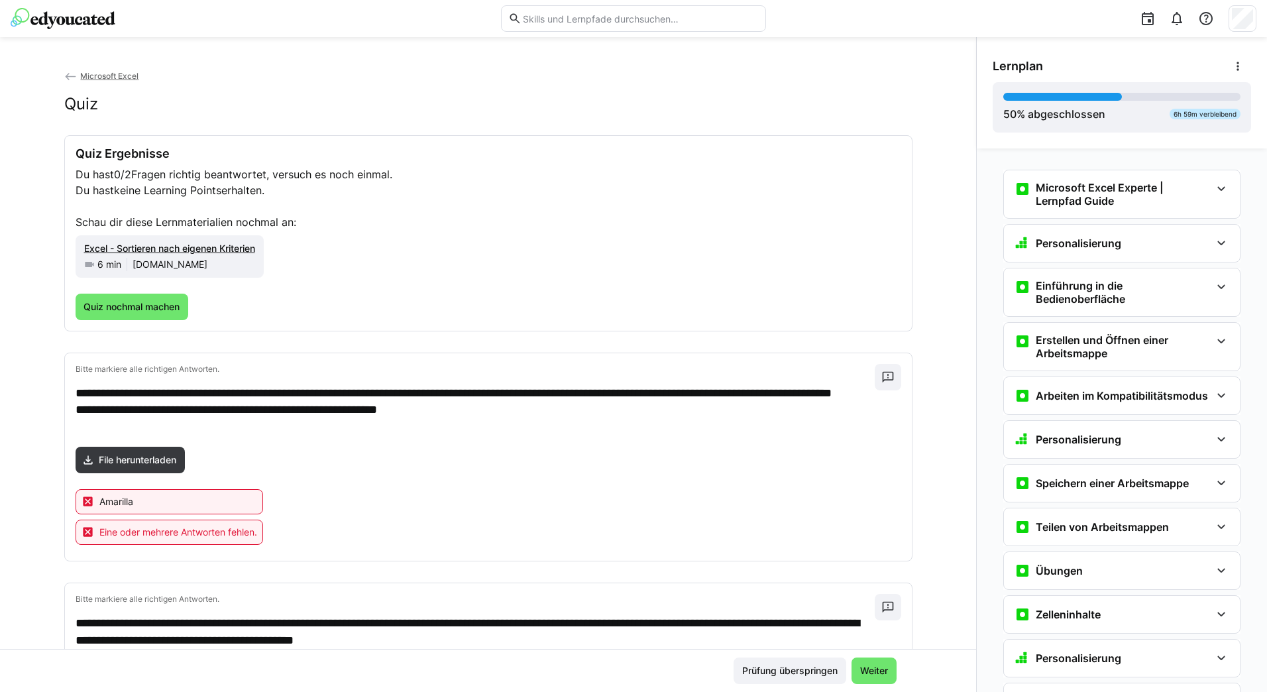
scroll to position [1818, 0]
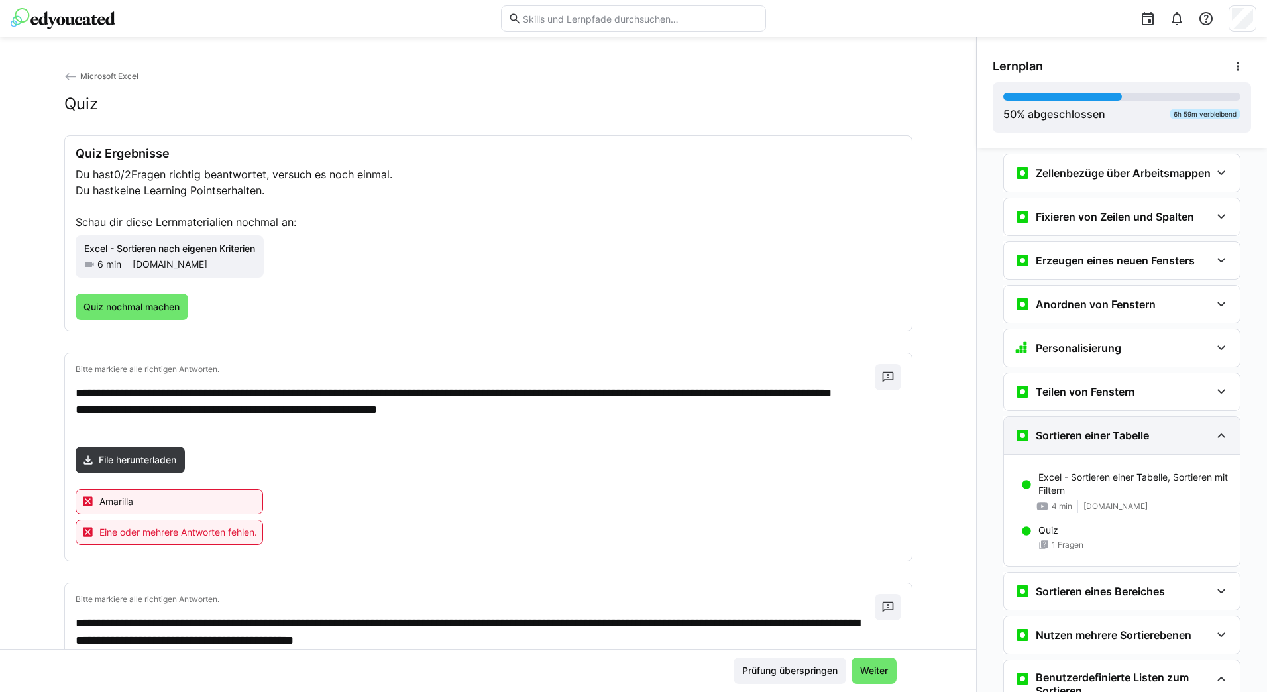
click at [1214, 443] on eds-icon at bounding box center [1222, 436] width 16 height 16
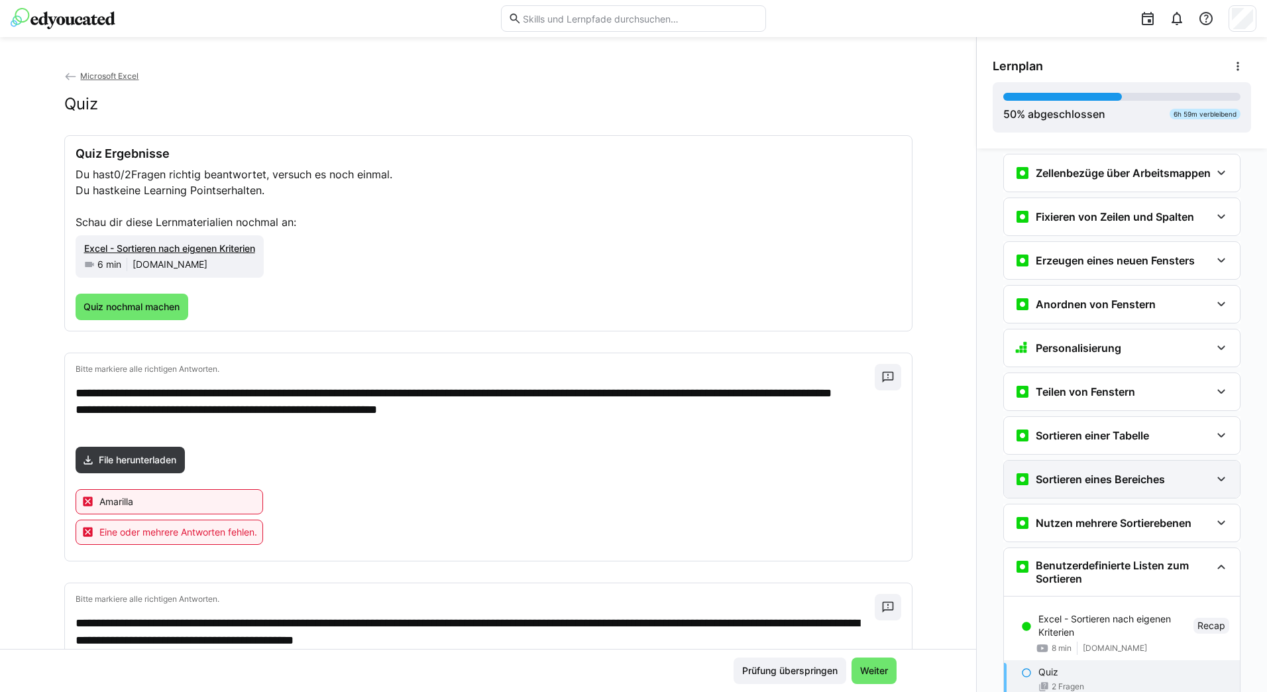
click at [1214, 487] on eds-icon at bounding box center [1222, 479] width 16 height 16
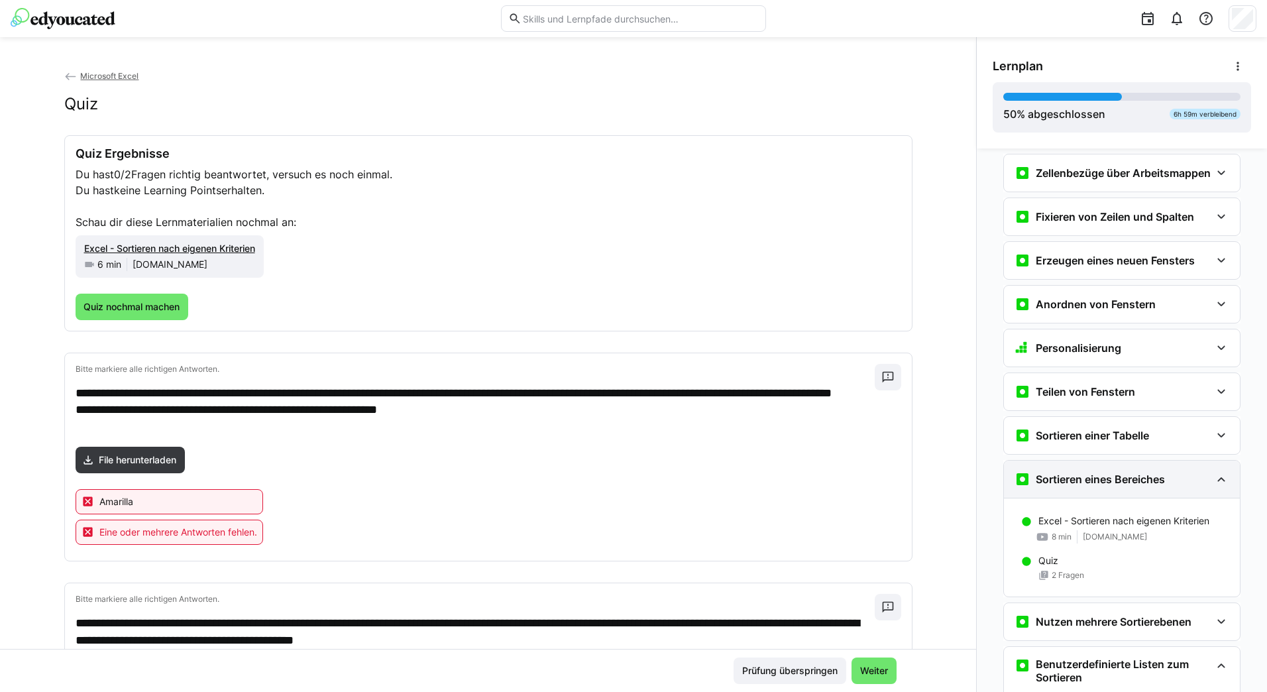
click at [1214, 487] on eds-icon at bounding box center [1222, 479] width 16 height 16
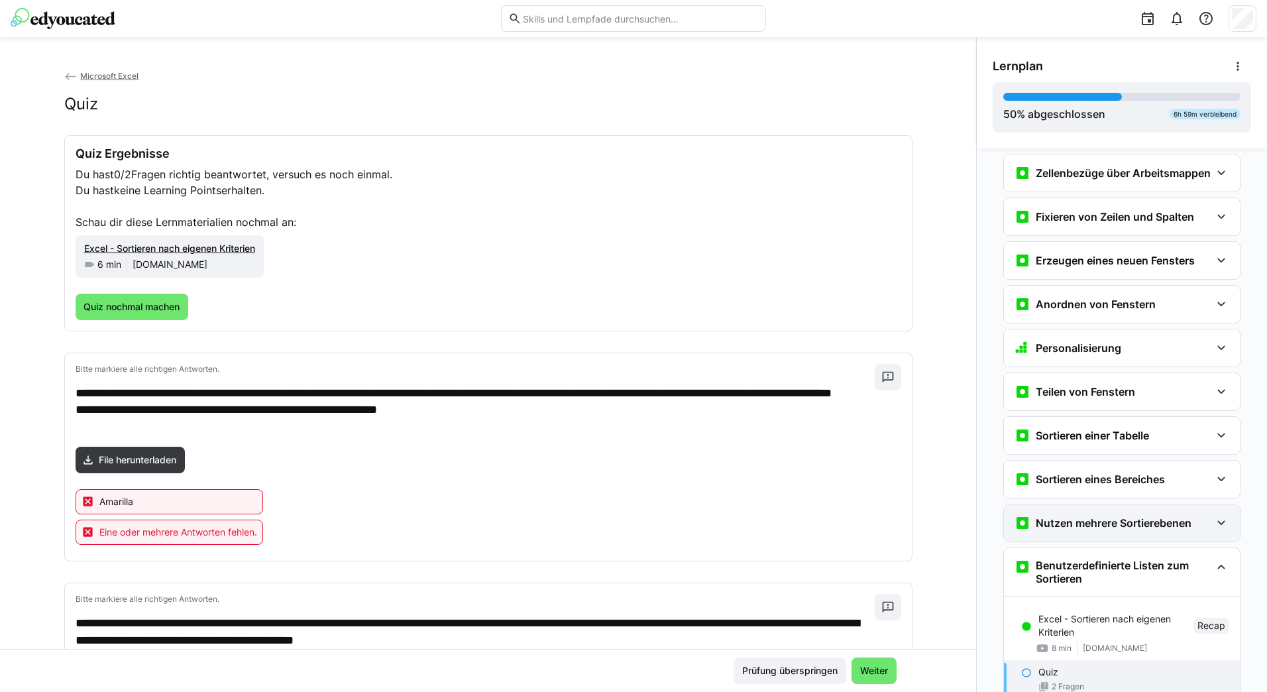
click at [1214, 531] on eds-icon at bounding box center [1222, 523] width 16 height 16
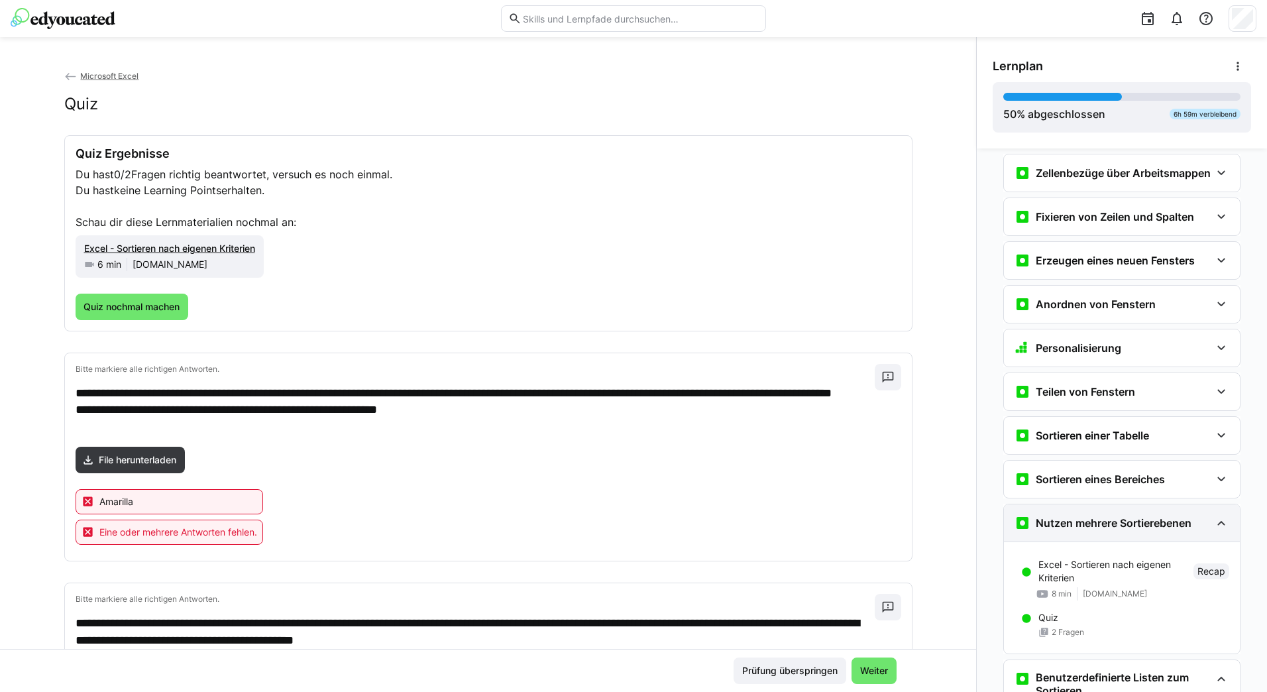
click at [1214, 531] on eds-icon at bounding box center [1222, 523] width 16 height 16
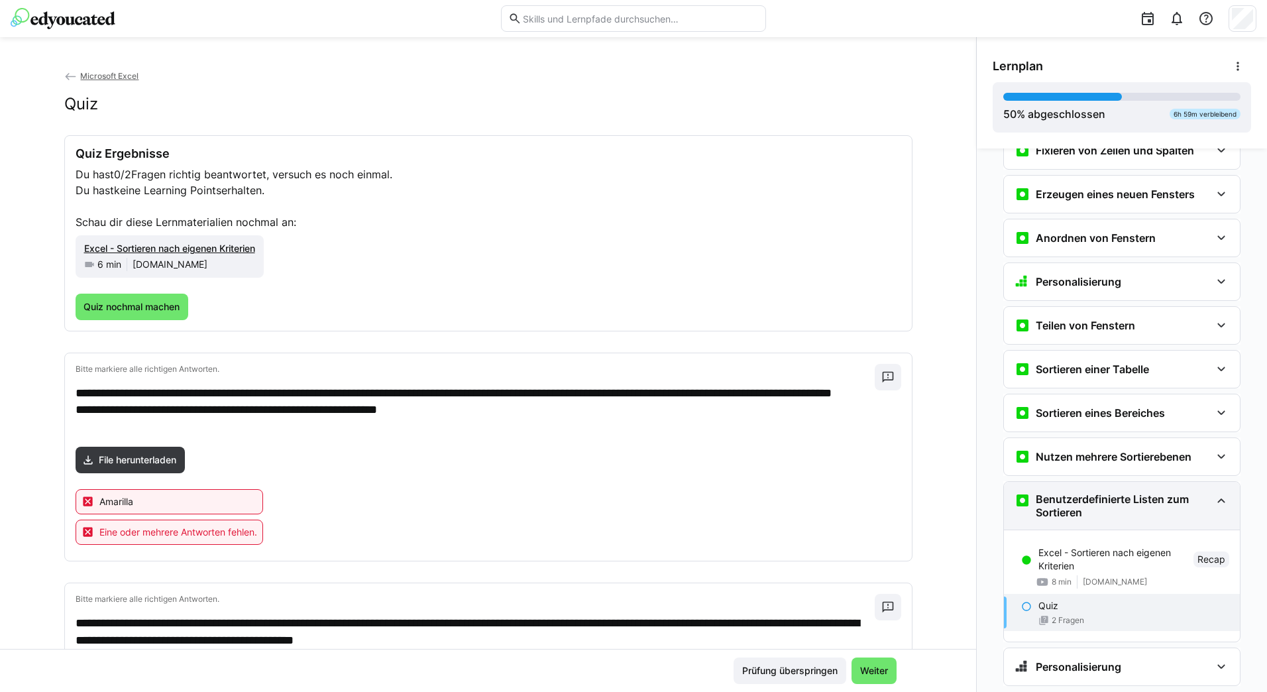
click at [1214, 508] on eds-icon at bounding box center [1222, 501] width 16 height 16
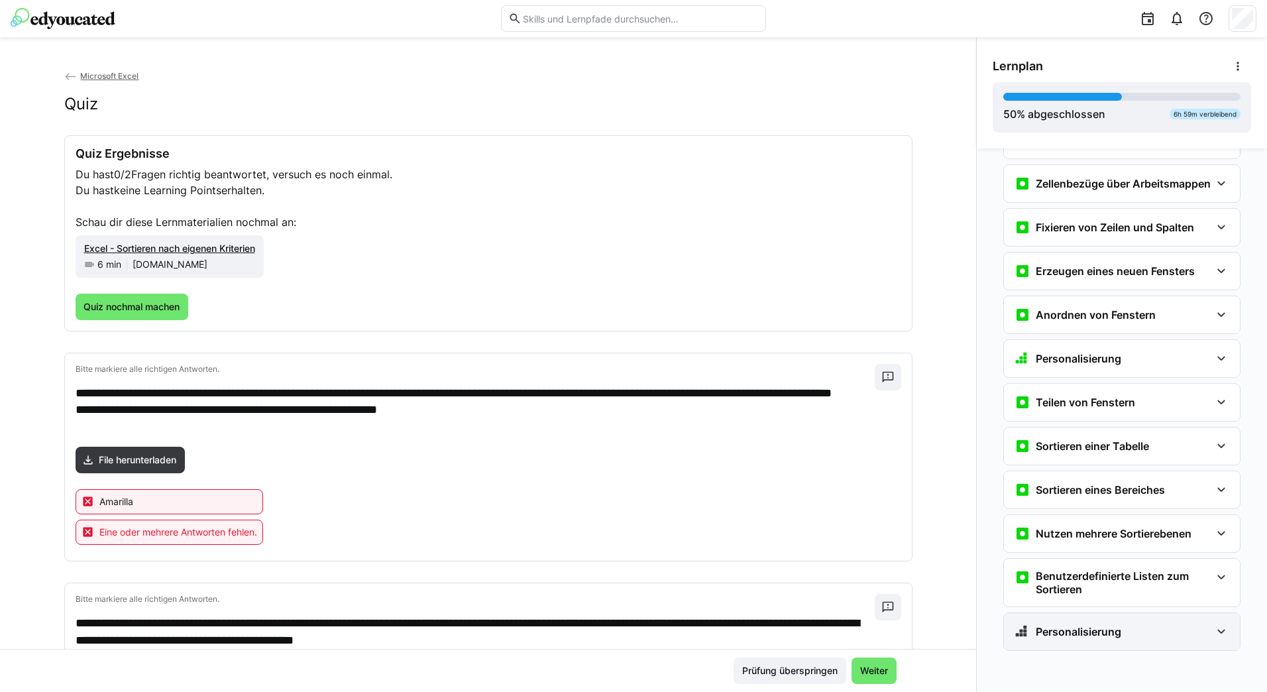
click at [1218, 630] on eds-icon at bounding box center [1222, 632] width 16 height 16
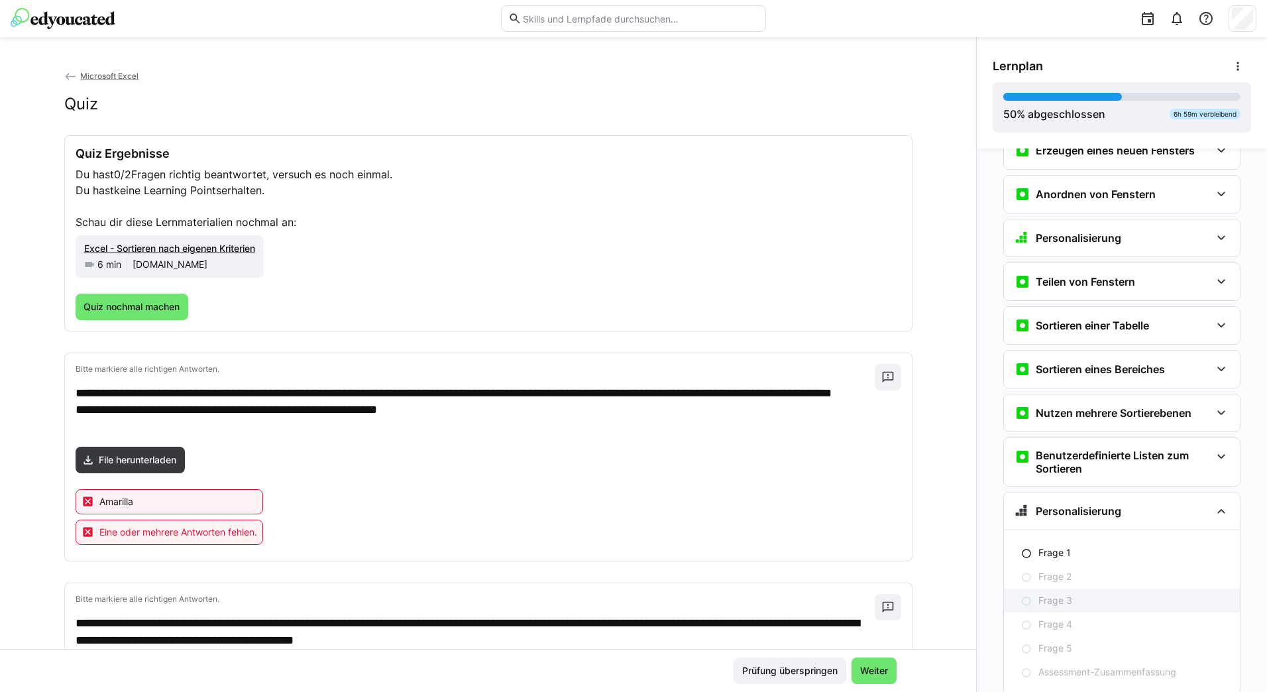
scroll to position [1983, 0]
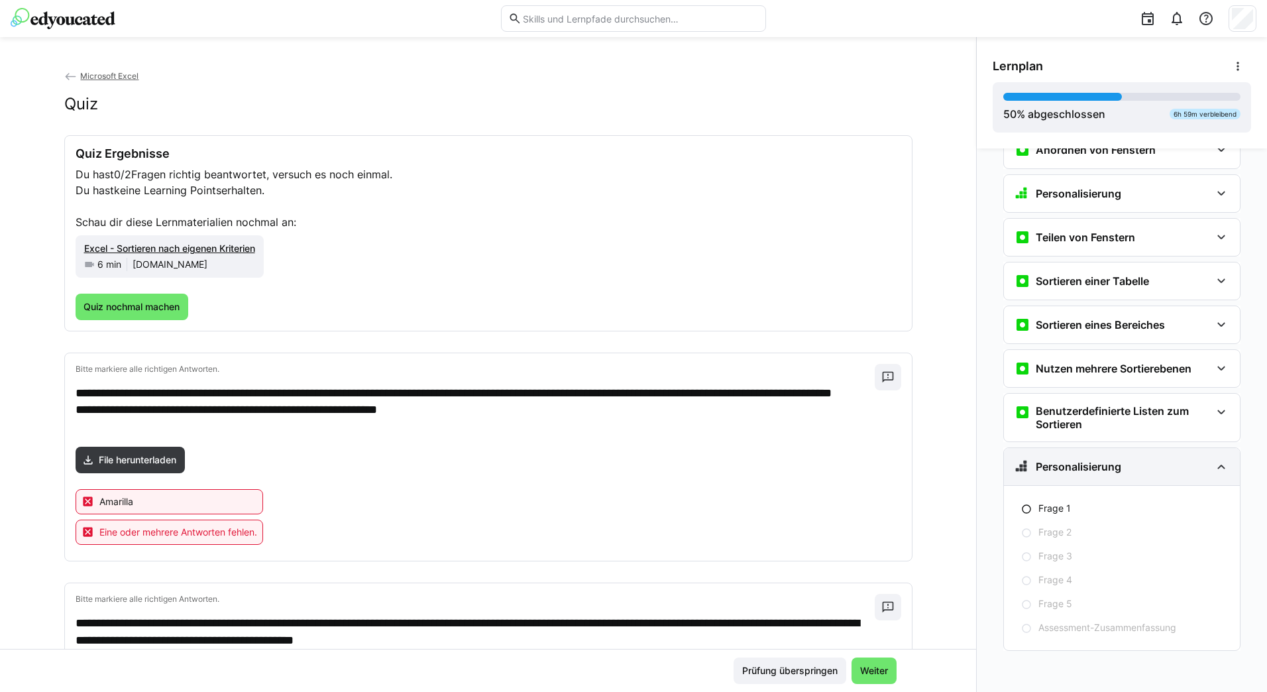
click at [1216, 471] on eds-icon at bounding box center [1222, 467] width 16 height 16
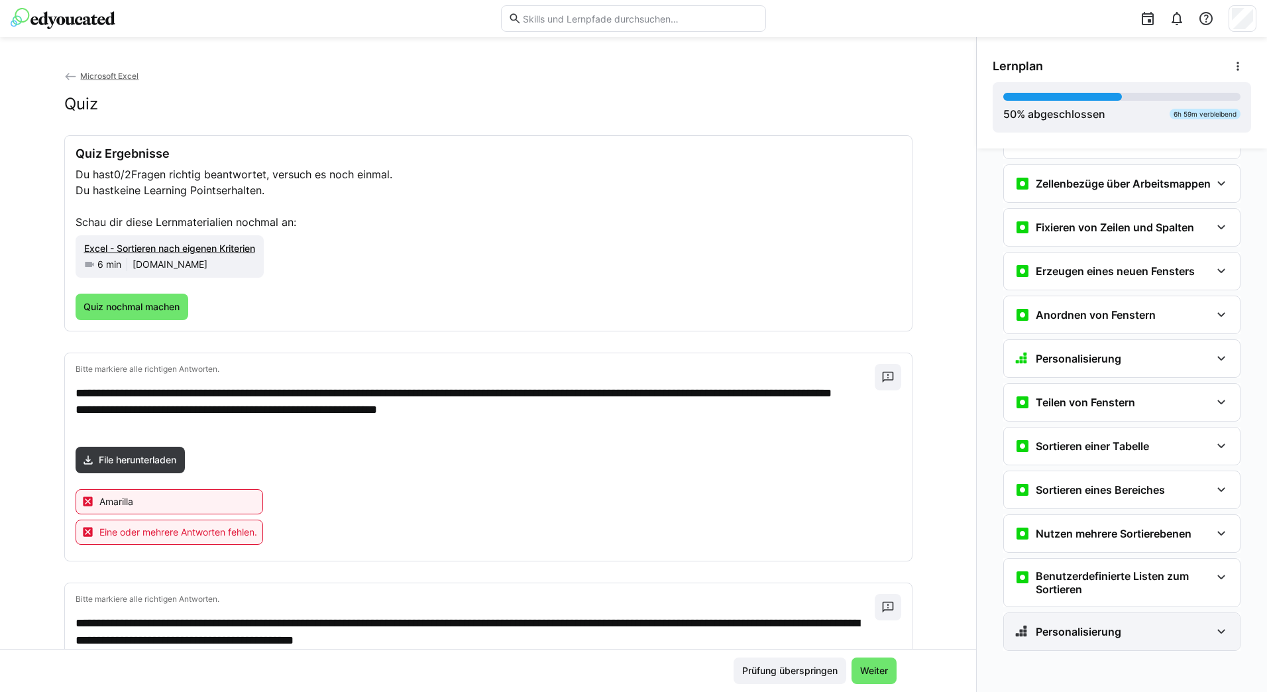
scroll to position [1818, 0]
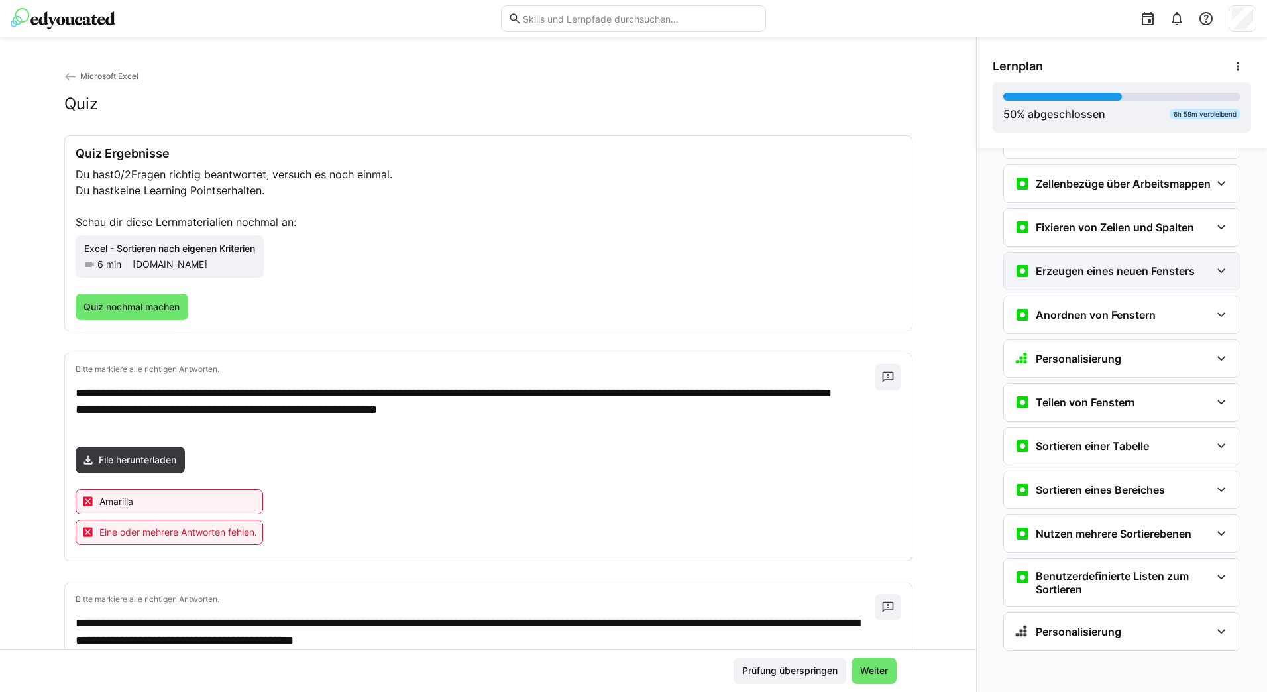
click at [1216, 273] on eds-icon at bounding box center [1222, 271] width 16 height 16
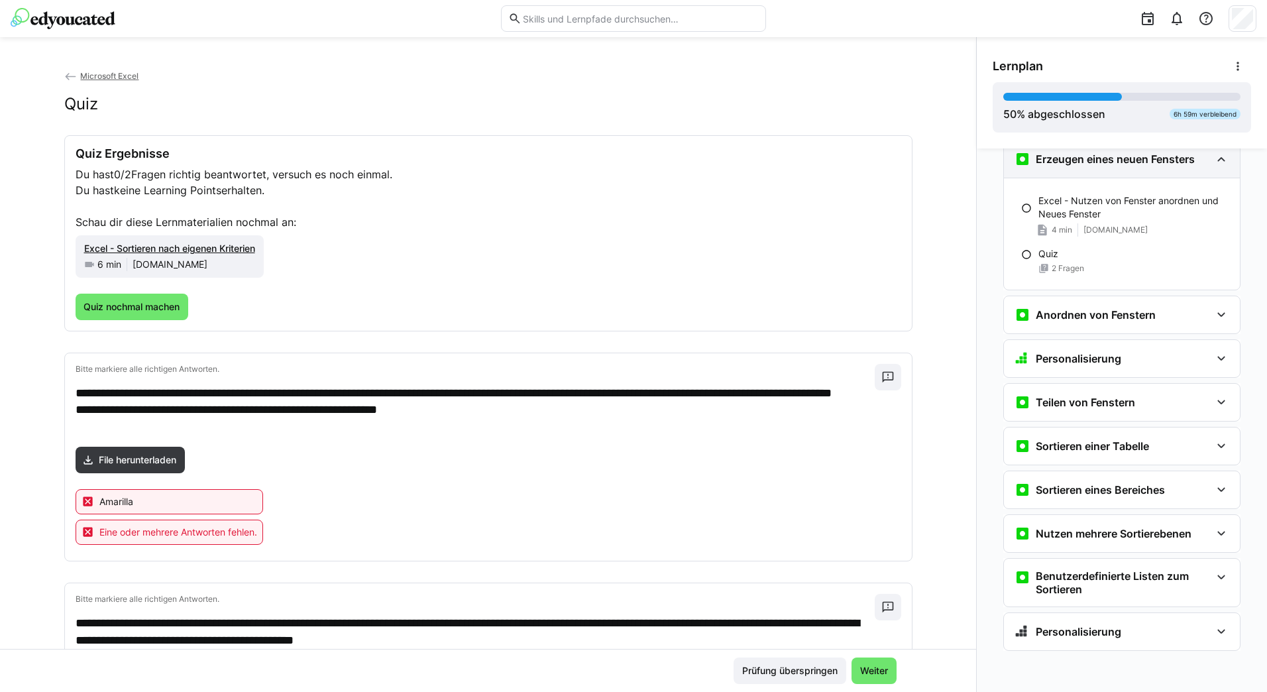
scroll to position [1930, 0]
click at [1224, 158] on div "Erzeugen eines neuen Fensters" at bounding box center [1122, 159] width 236 height 37
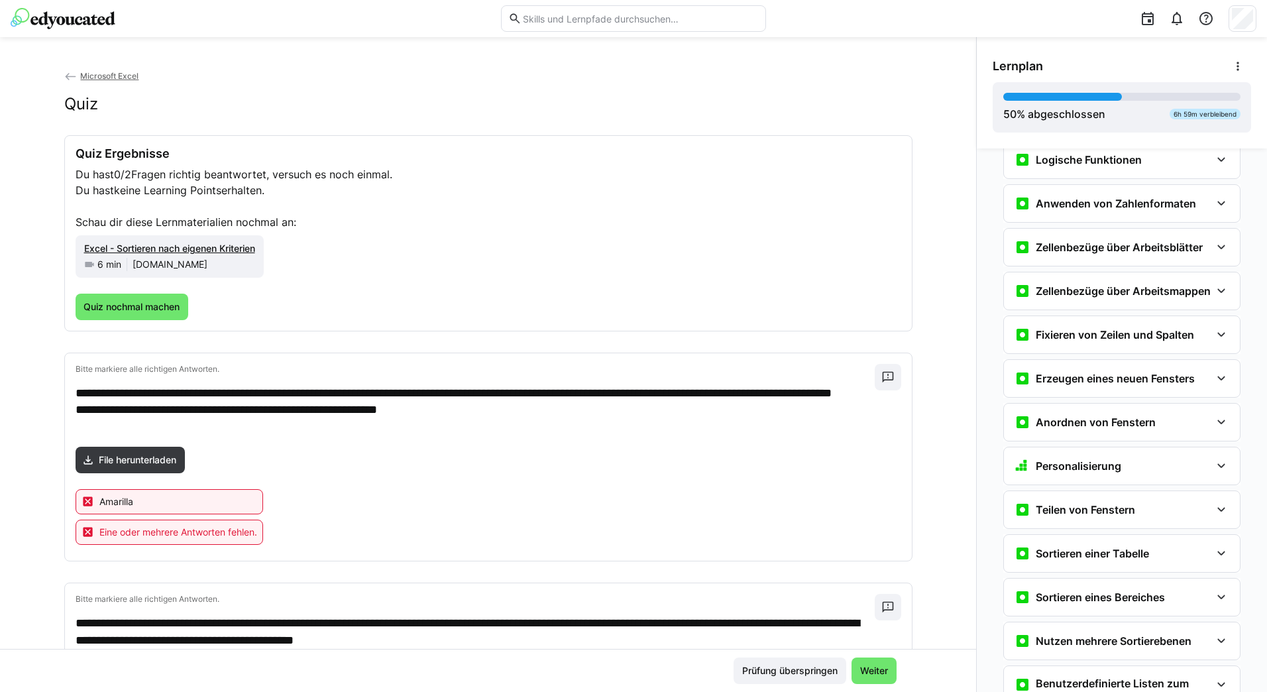
scroll to position [1685, 0]
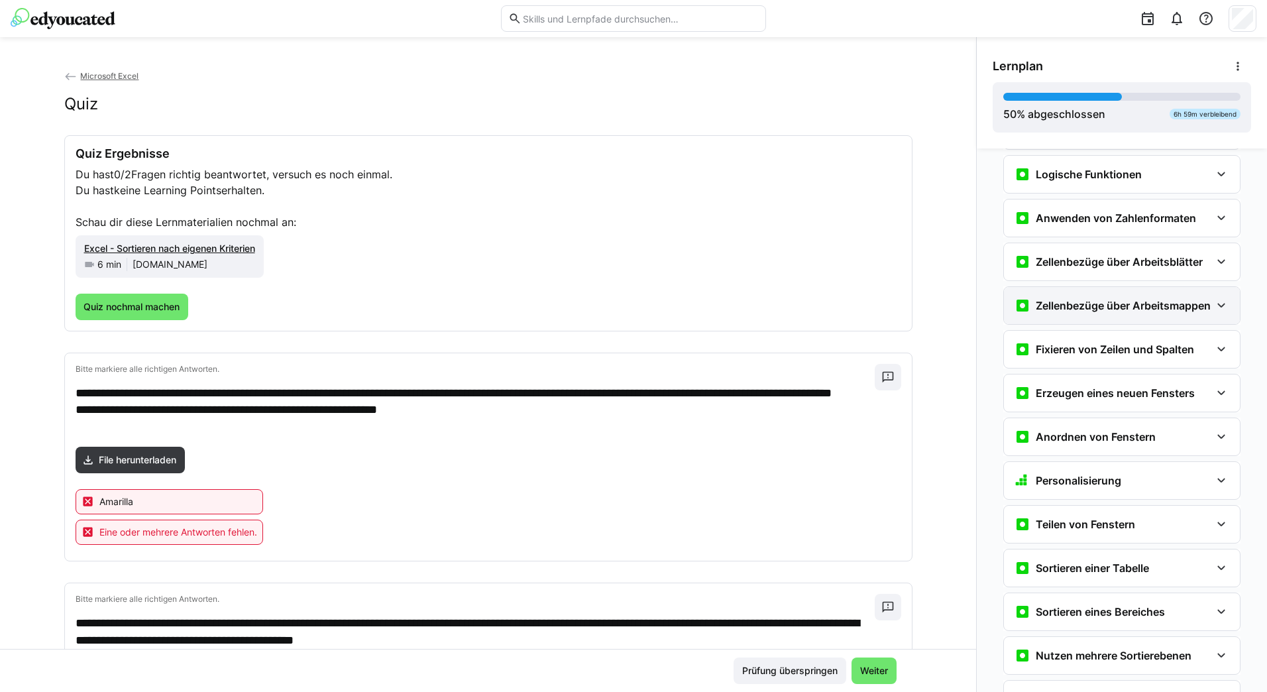
click at [1214, 308] on eds-icon at bounding box center [1222, 306] width 16 height 16
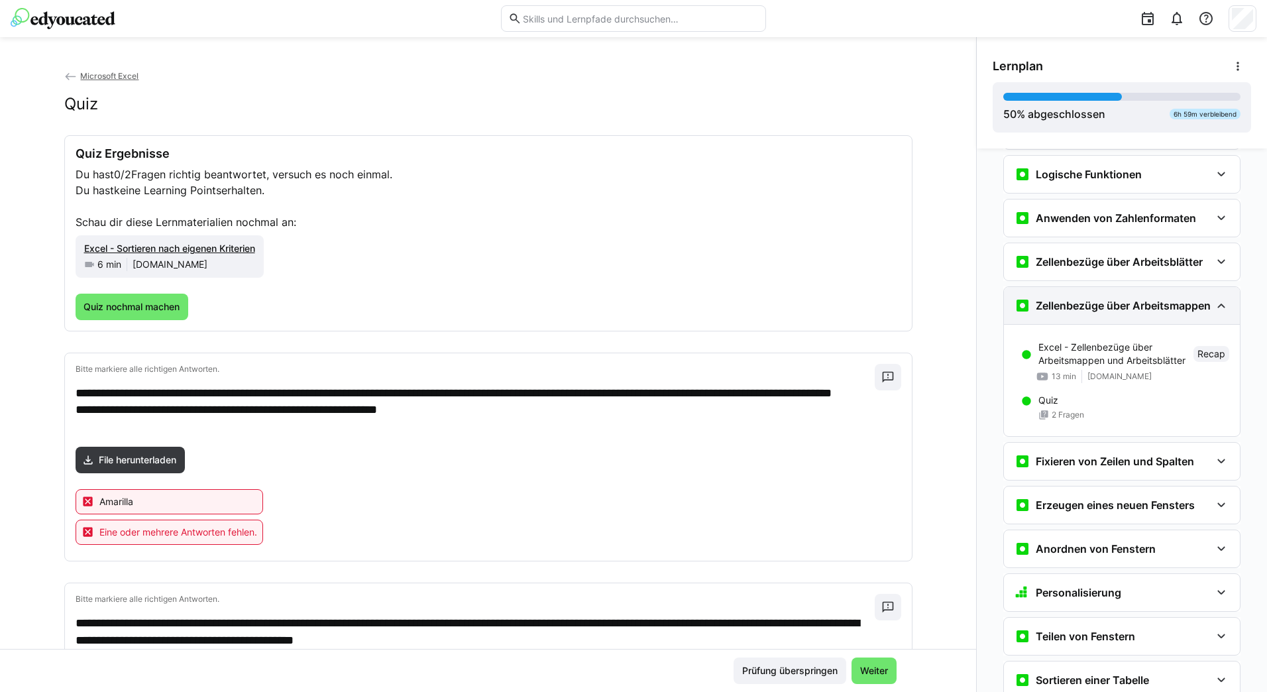
click at [1214, 308] on eds-icon at bounding box center [1222, 306] width 16 height 16
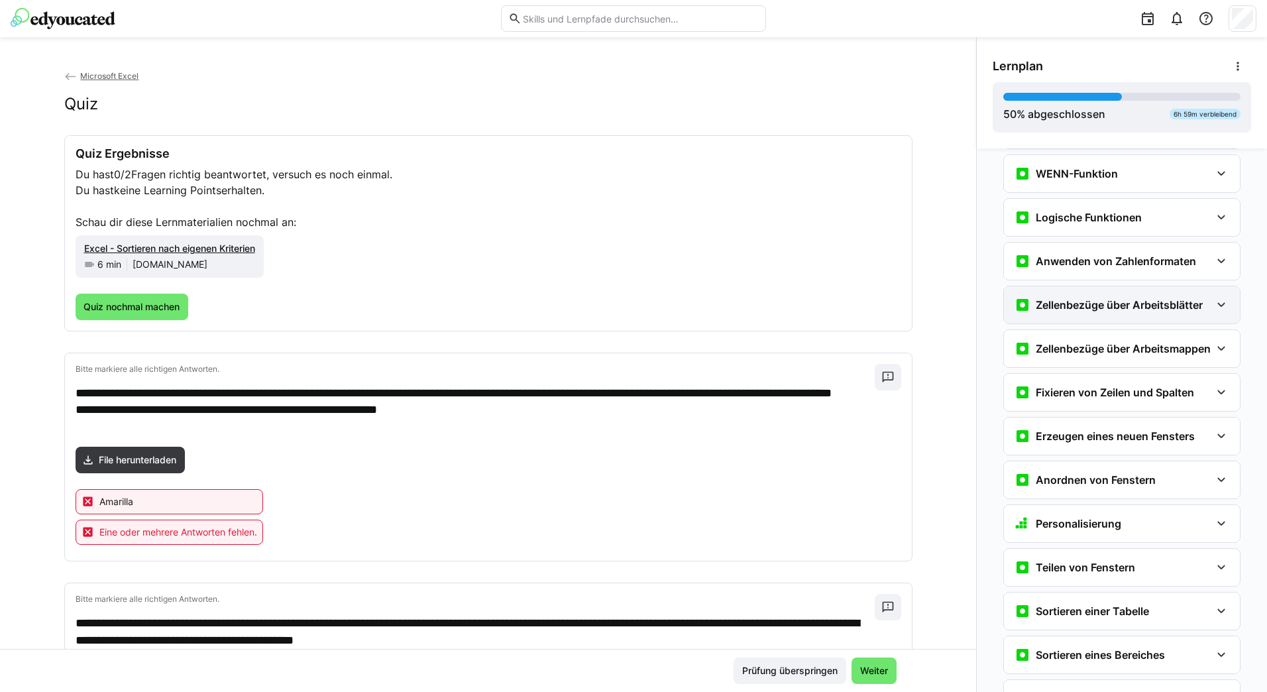
scroll to position [1619, 0]
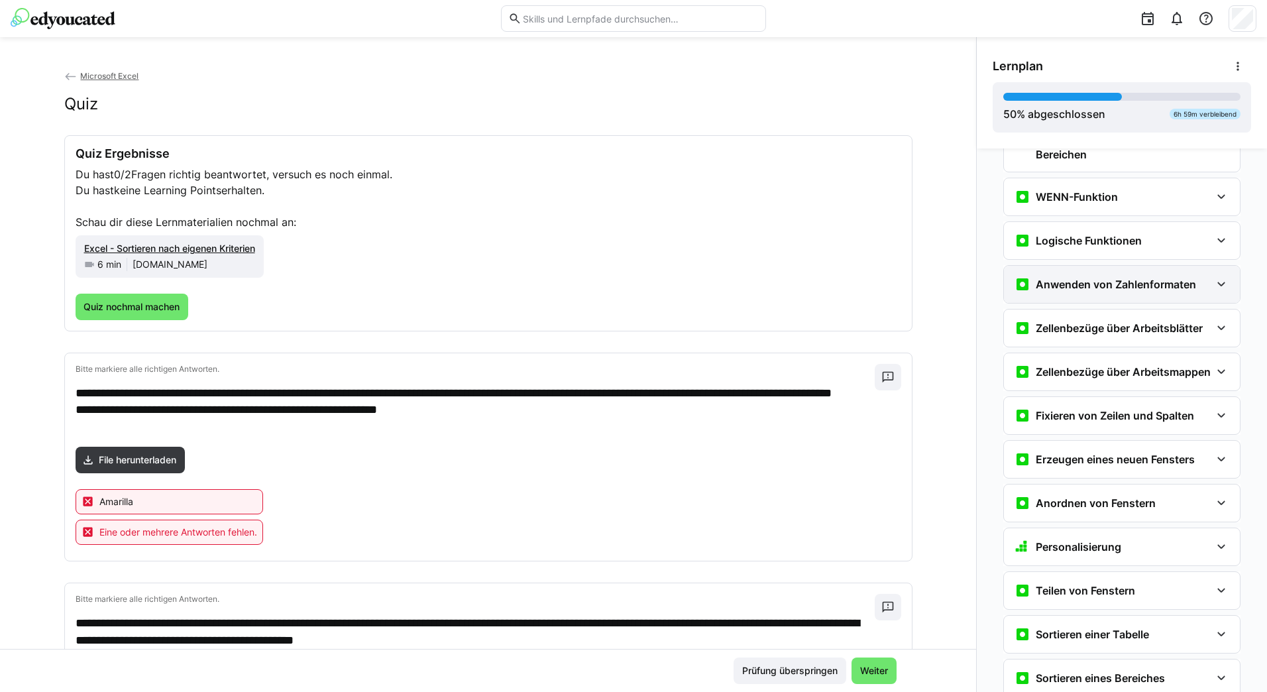
click at [1214, 284] on eds-icon at bounding box center [1222, 284] width 16 height 16
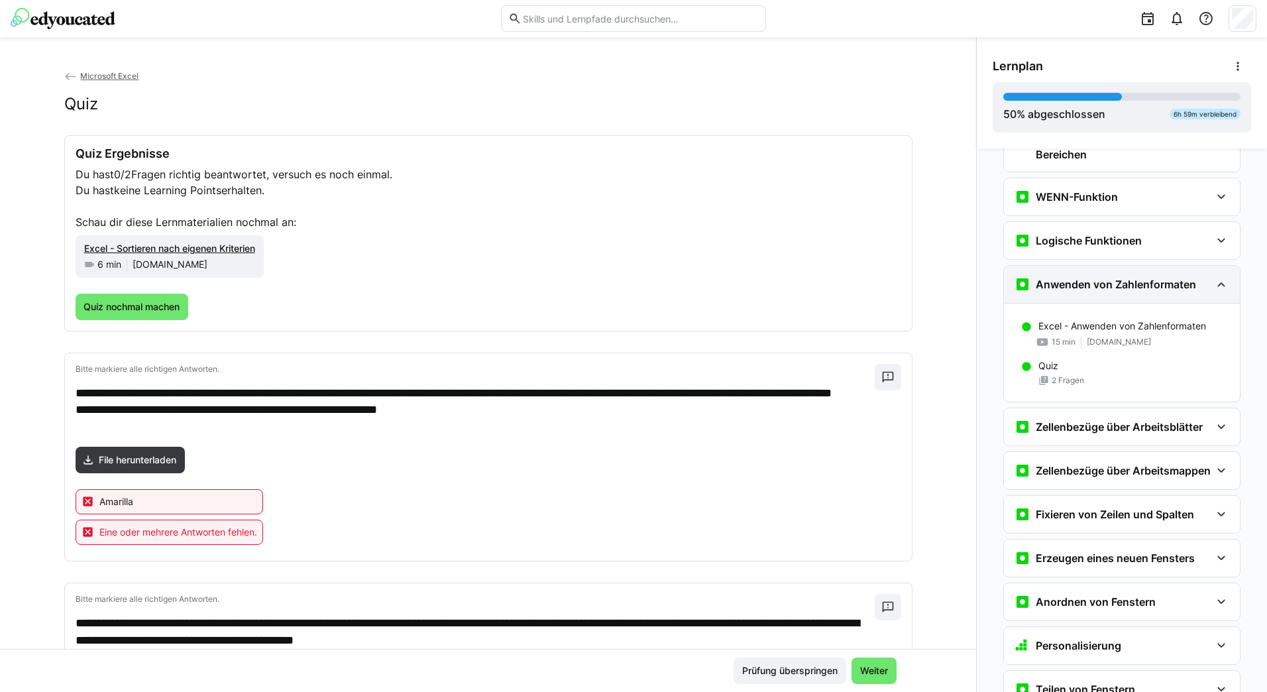
click at [1214, 284] on eds-icon at bounding box center [1222, 284] width 16 height 16
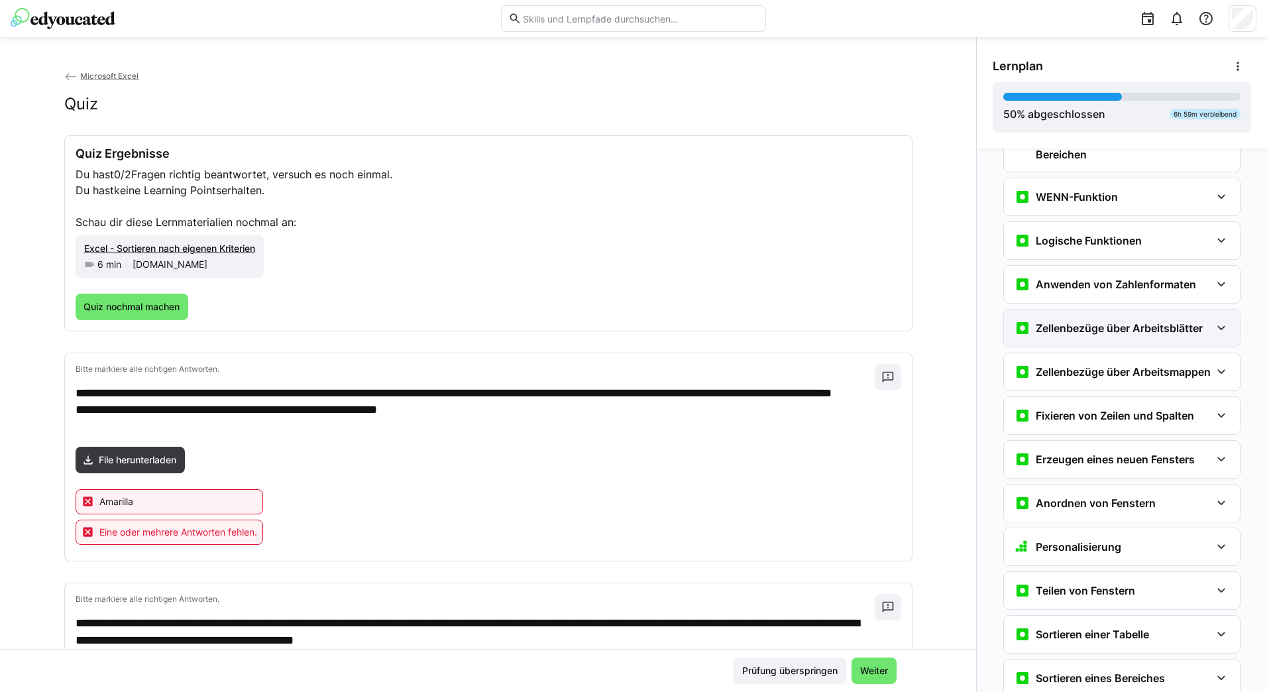
click at [1214, 325] on eds-icon at bounding box center [1222, 328] width 16 height 16
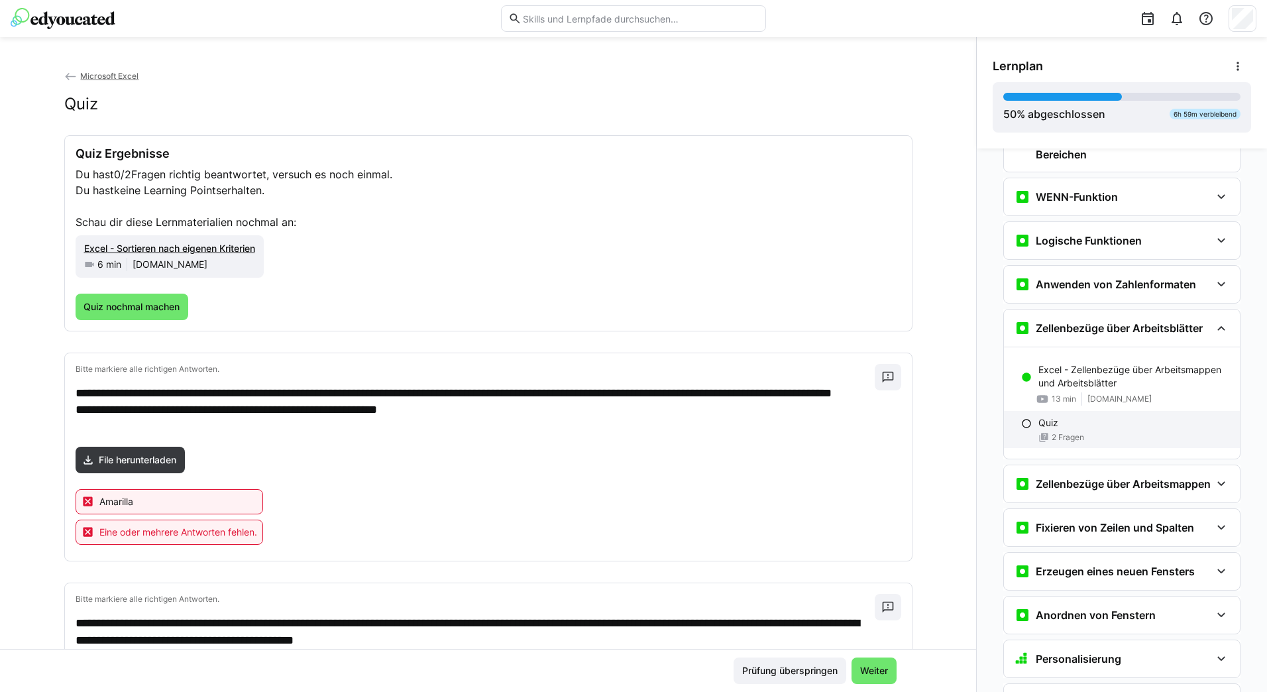
click at [1044, 430] on div "Quiz 2 Fragen" at bounding box center [1122, 429] width 236 height 37
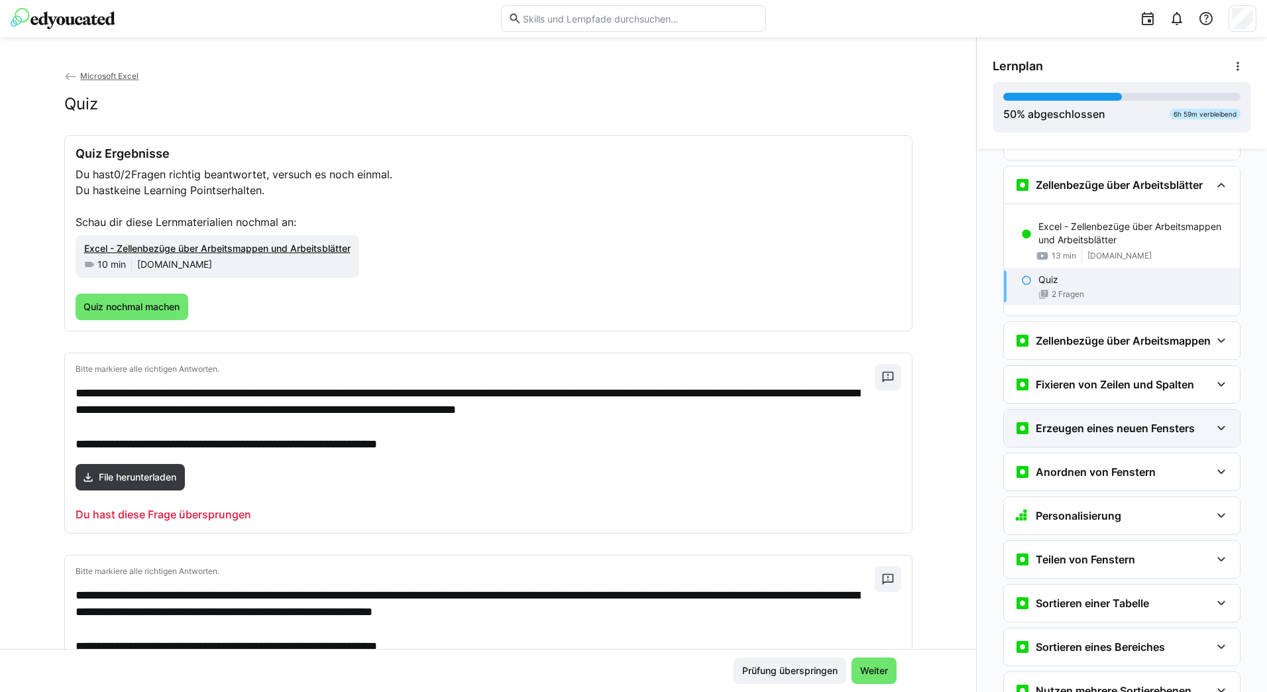
scroll to position [1779, 0]
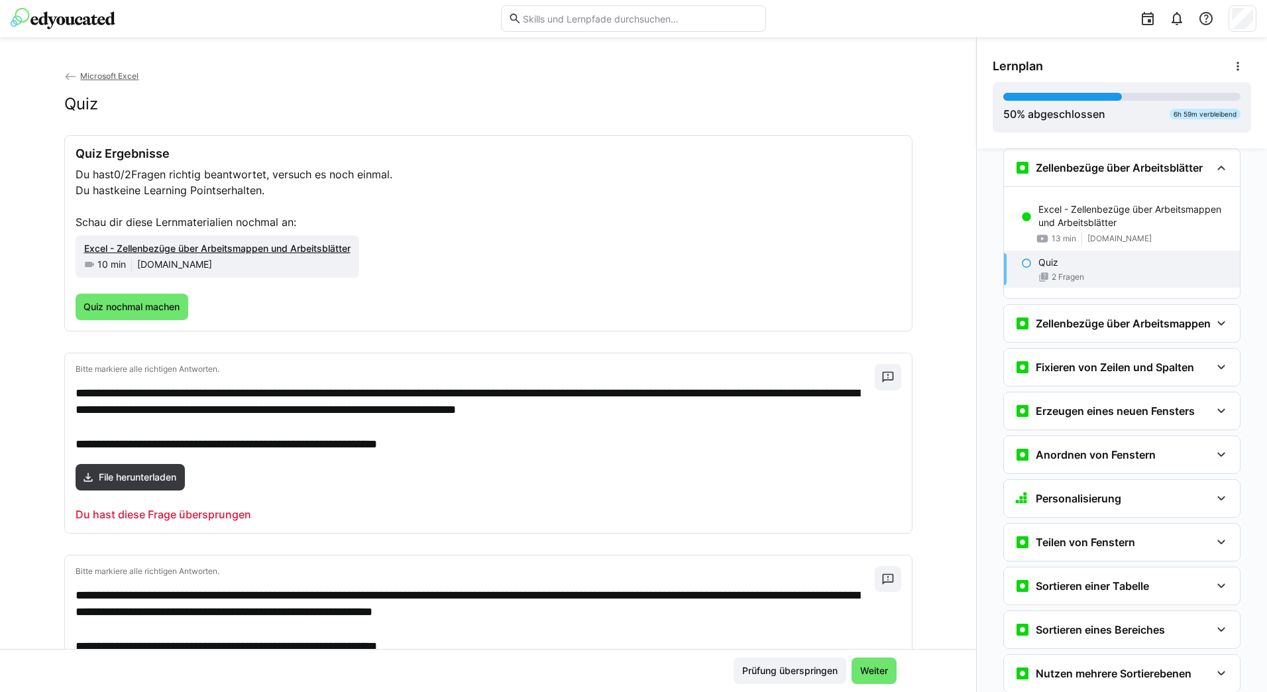
click at [1039, 265] on p "Quiz" at bounding box center [1049, 262] width 20 height 13
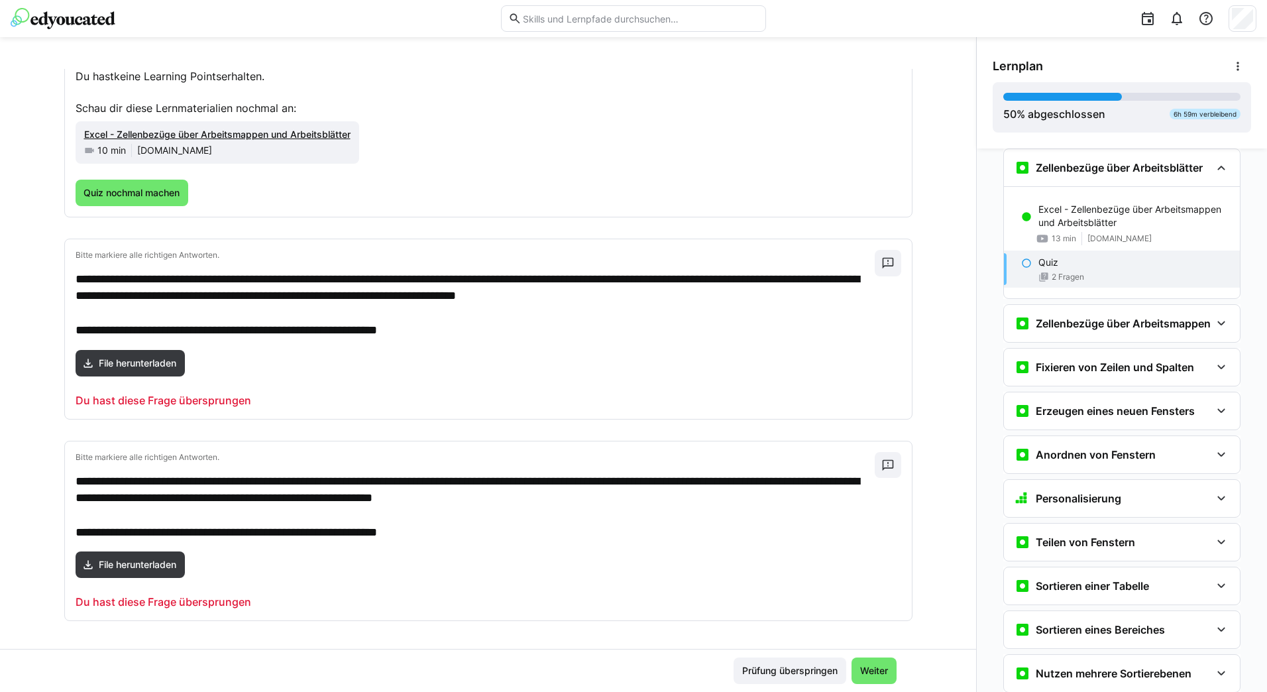
scroll to position [118, 0]
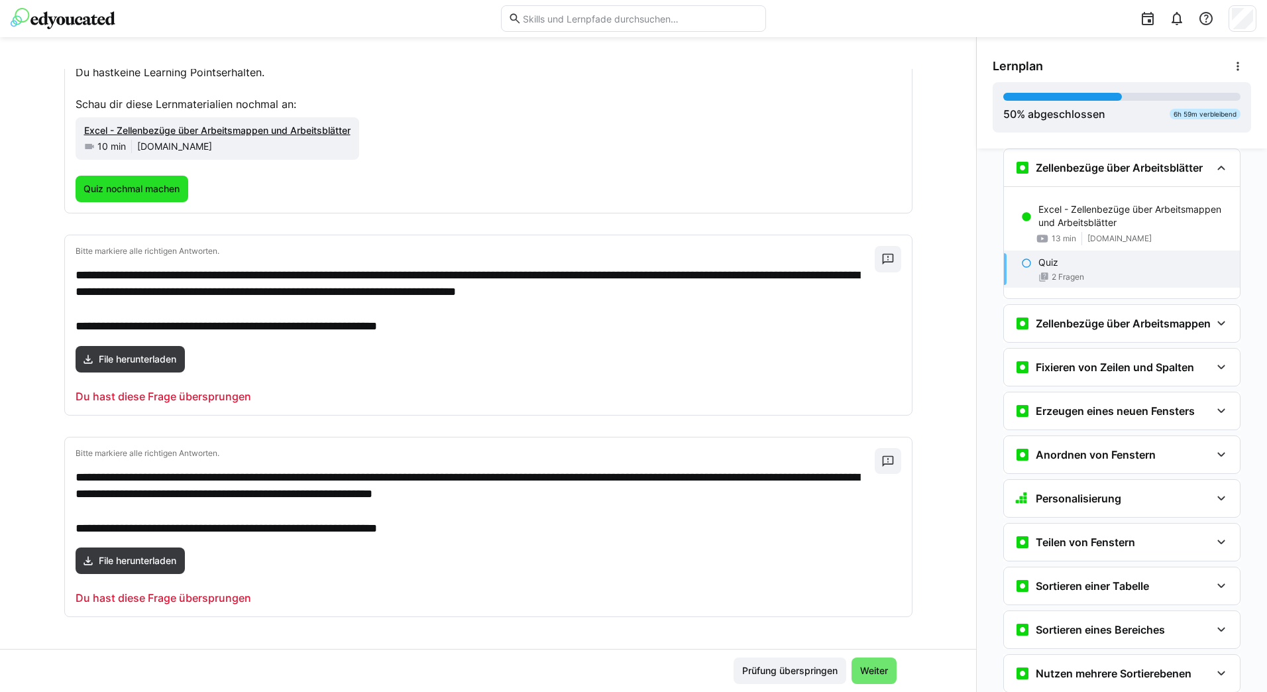
click at [152, 193] on span "Quiz nochmal machen" at bounding box center [132, 188] width 100 height 13
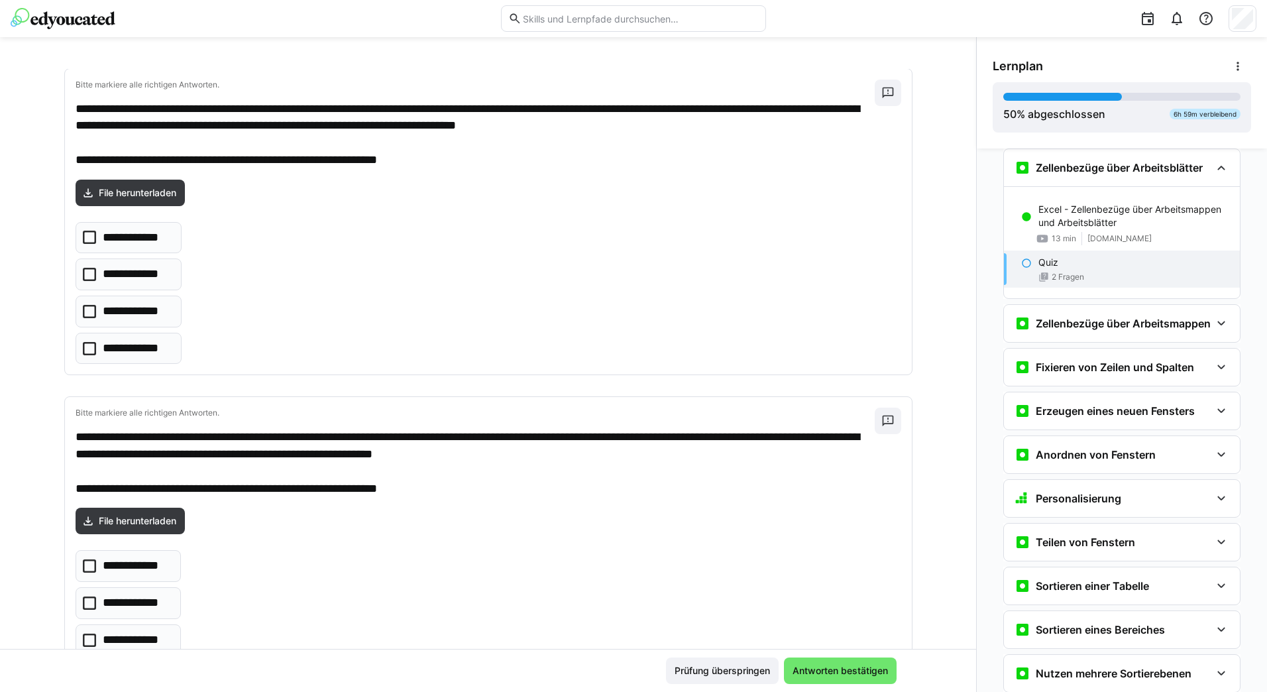
scroll to position [0, 0]
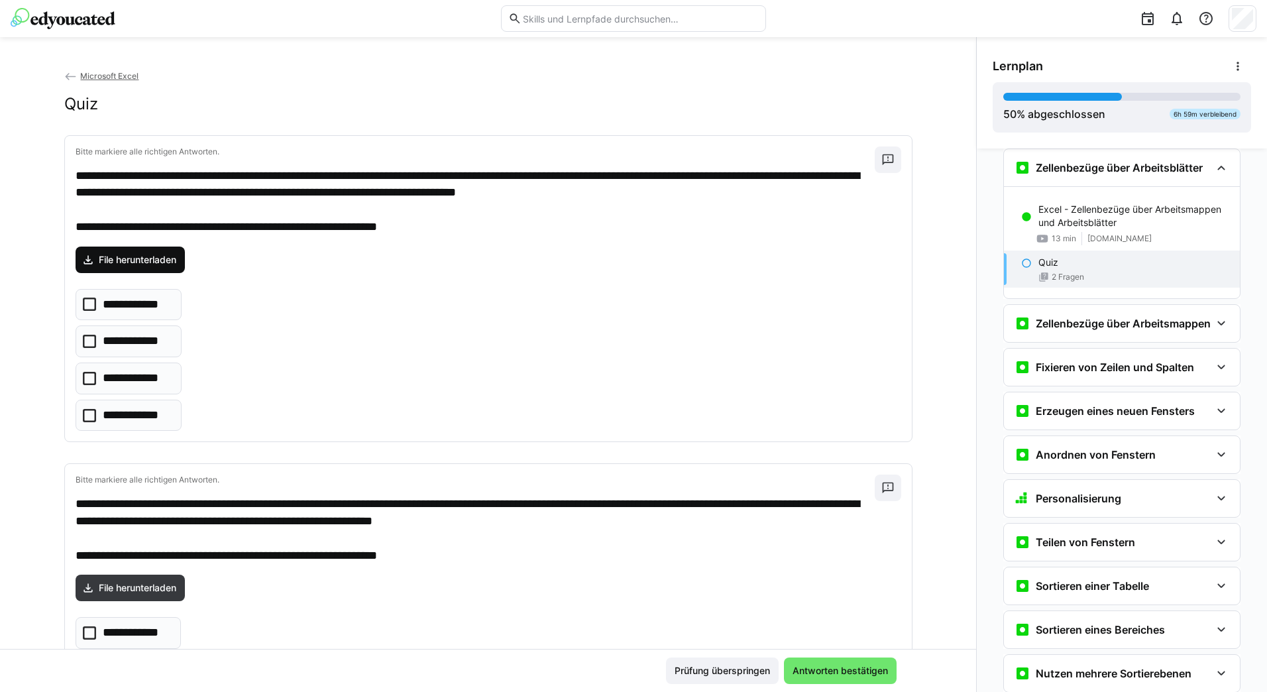
click at [122, 258] on span "File herunterladen" at bounding box center [138, 259] width 82 height 13
click at [86, 303] on icon at bounding box center [89, 304] width 13 height 13
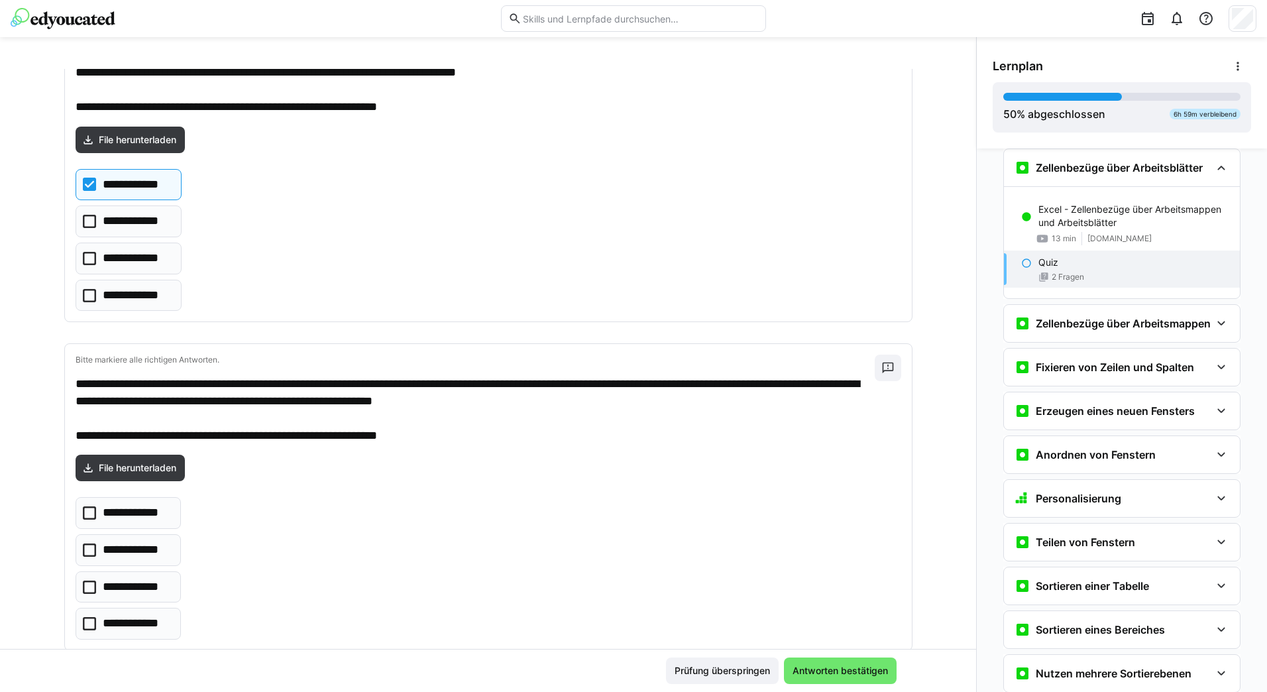
scroll to position [154, 0]
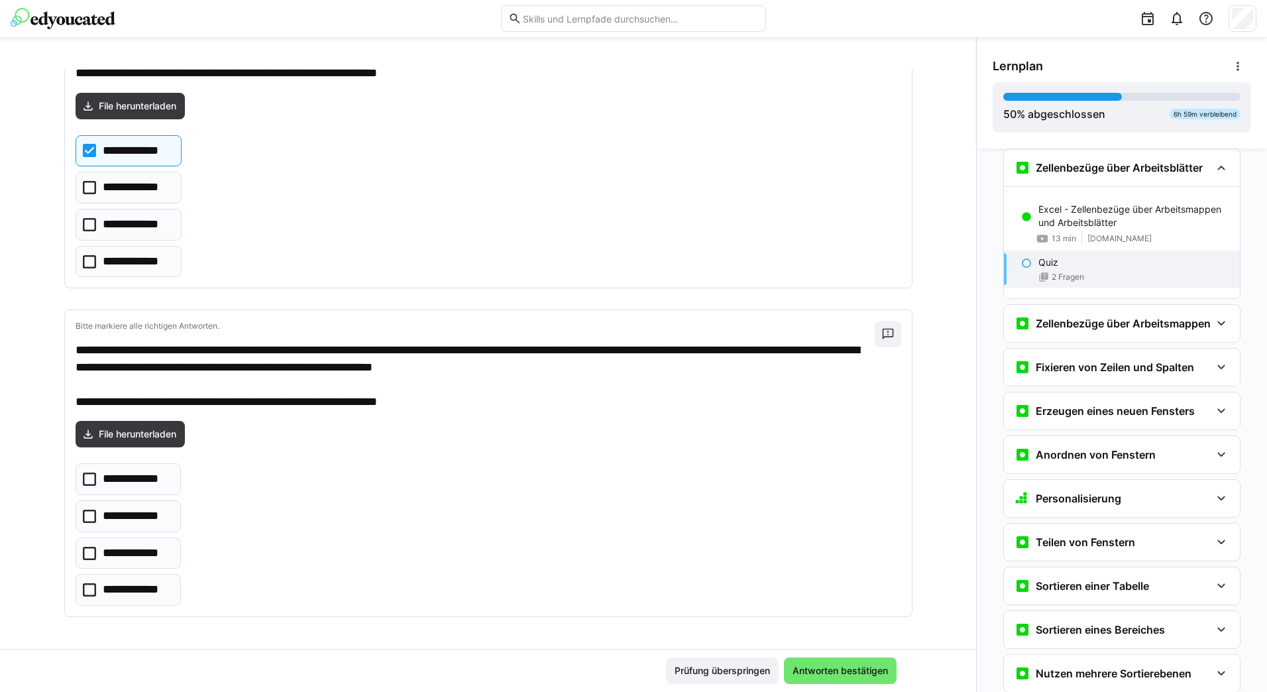
click at [90, 517] on eds-checkbox "**********" at bounding box center [128, 516] width 105 height 32
click at [836, 672] on span "Antworten bestätigen" at bounding box center [840, 670] width 99 height 13
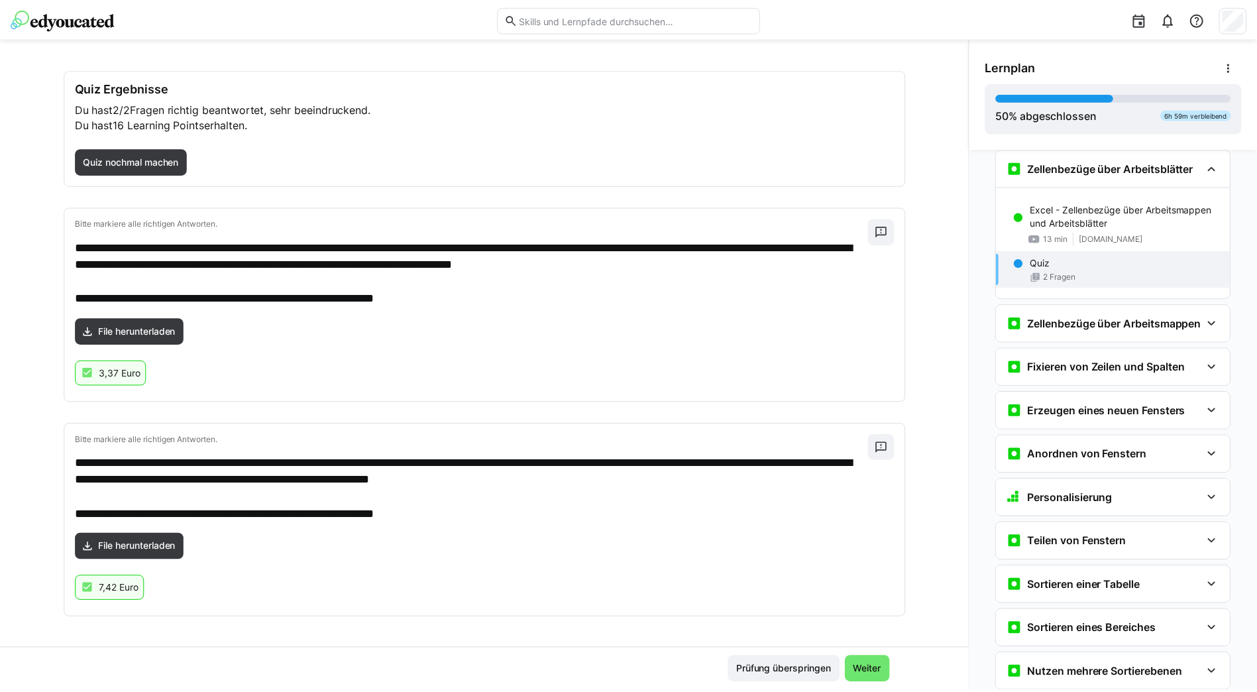
scroll to position [68, 0]
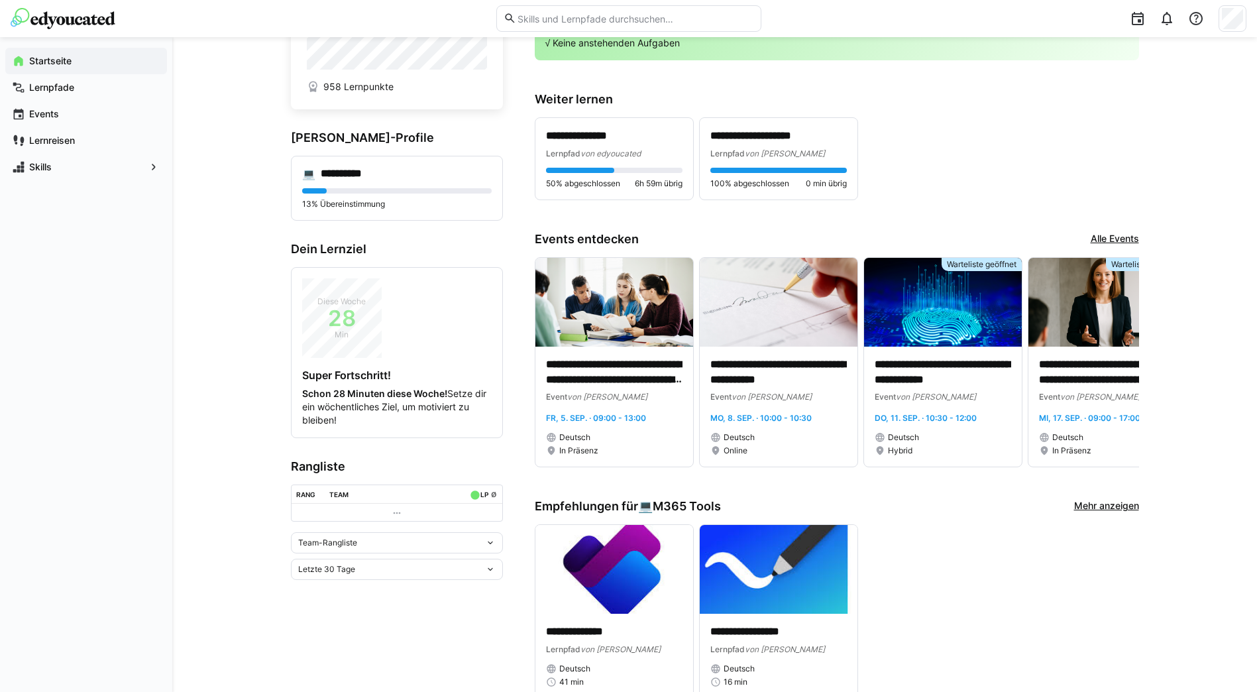
scroll to position [265, 0]
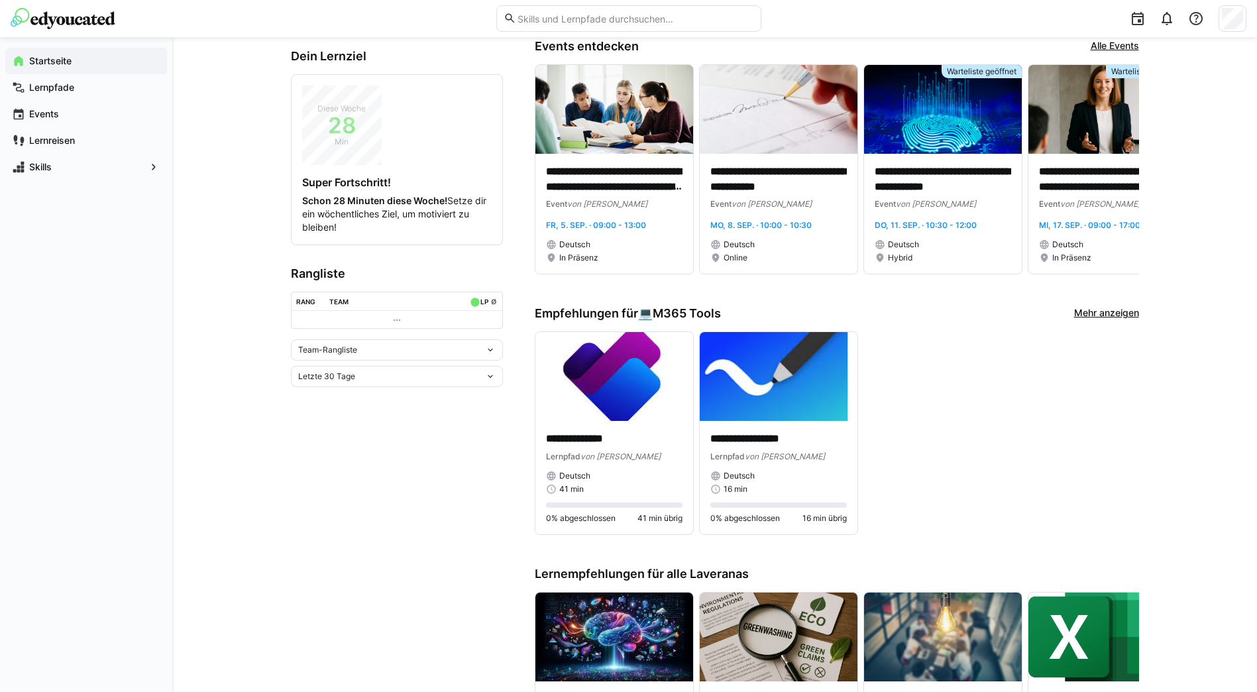
click at [495, 349] on eds-icon at bounding box center [490, 350] width 11 height 11
click at [335, 402] on div "Individuelle Rangliste" at bounding box center [397, 399] width 196 height 11
click at [493, 442] on eds-icon at bounding box center [490, 447] width 11 height 11
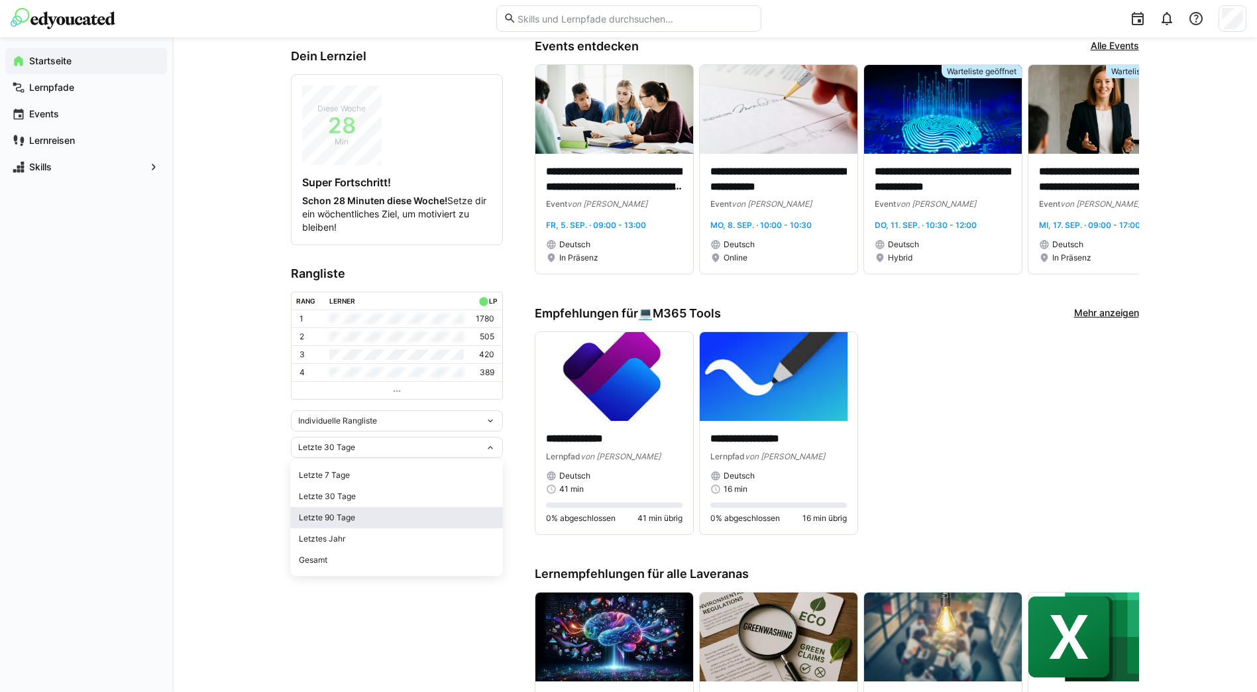
click at [351, 516] on div "Letzte 90 Tage" at bounding box center [397, 517] width 196 height 11
click at [441, 616] on app-home-left "**********" at bounding box center [397, 455] width 212 height 1295
